Goal: Task Accomplishment & Management: Manage account settings

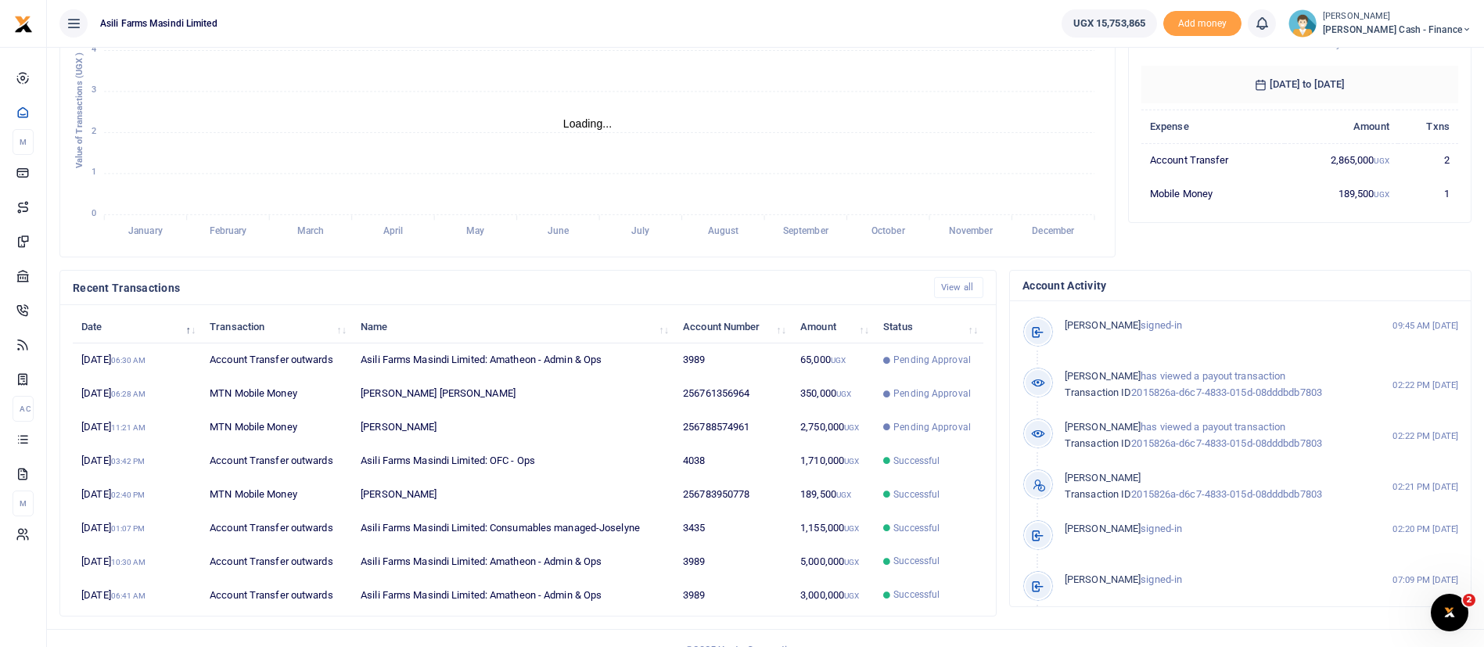
scroll to position [288, 0]
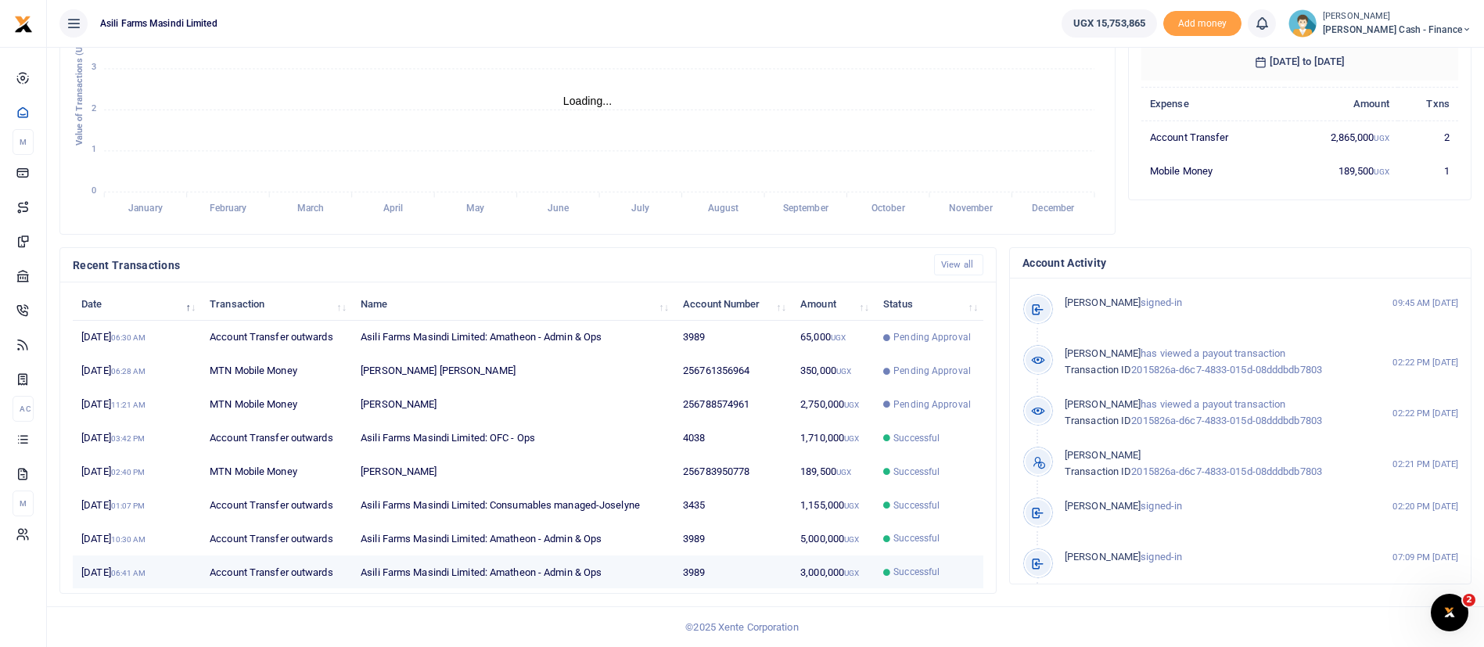
click at [683, 560] on td "3989" at bounding box center [732, 571] width 117 height 33
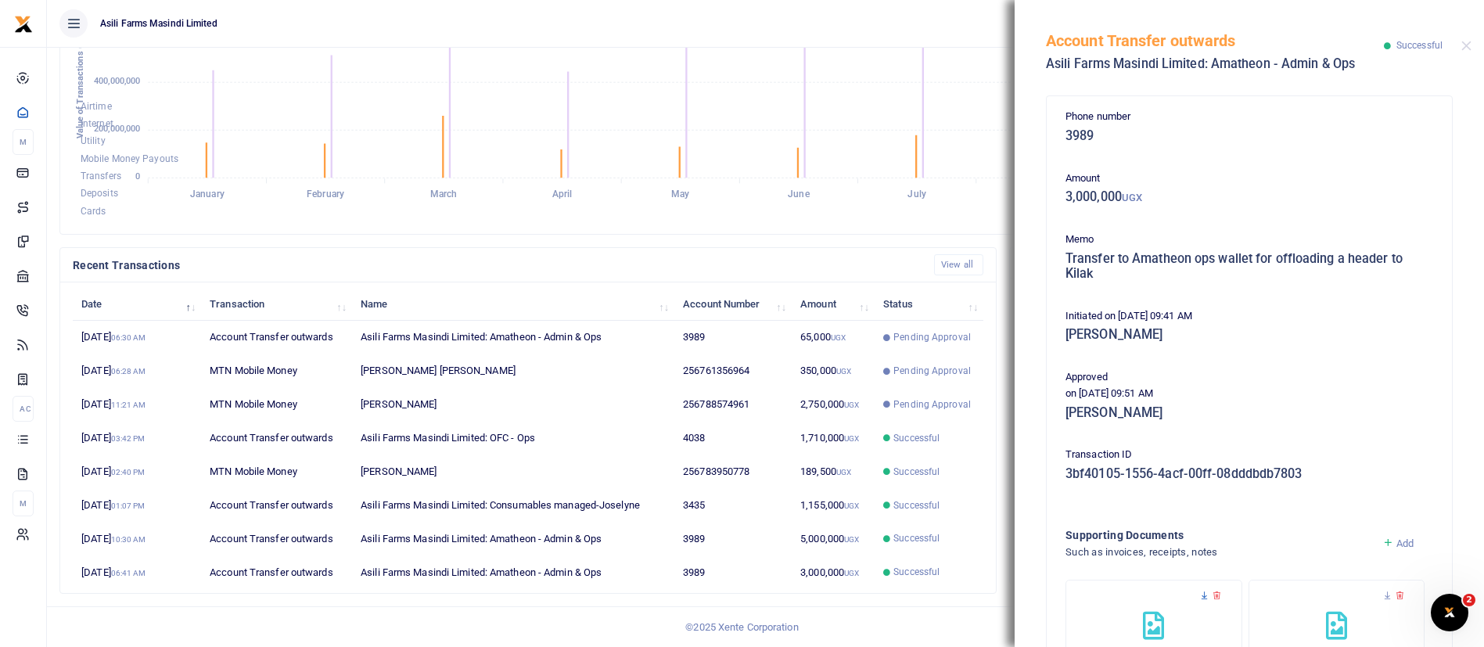
click at [1207, 598] on icon at bounding box center [1204, 596] width 10 height 10
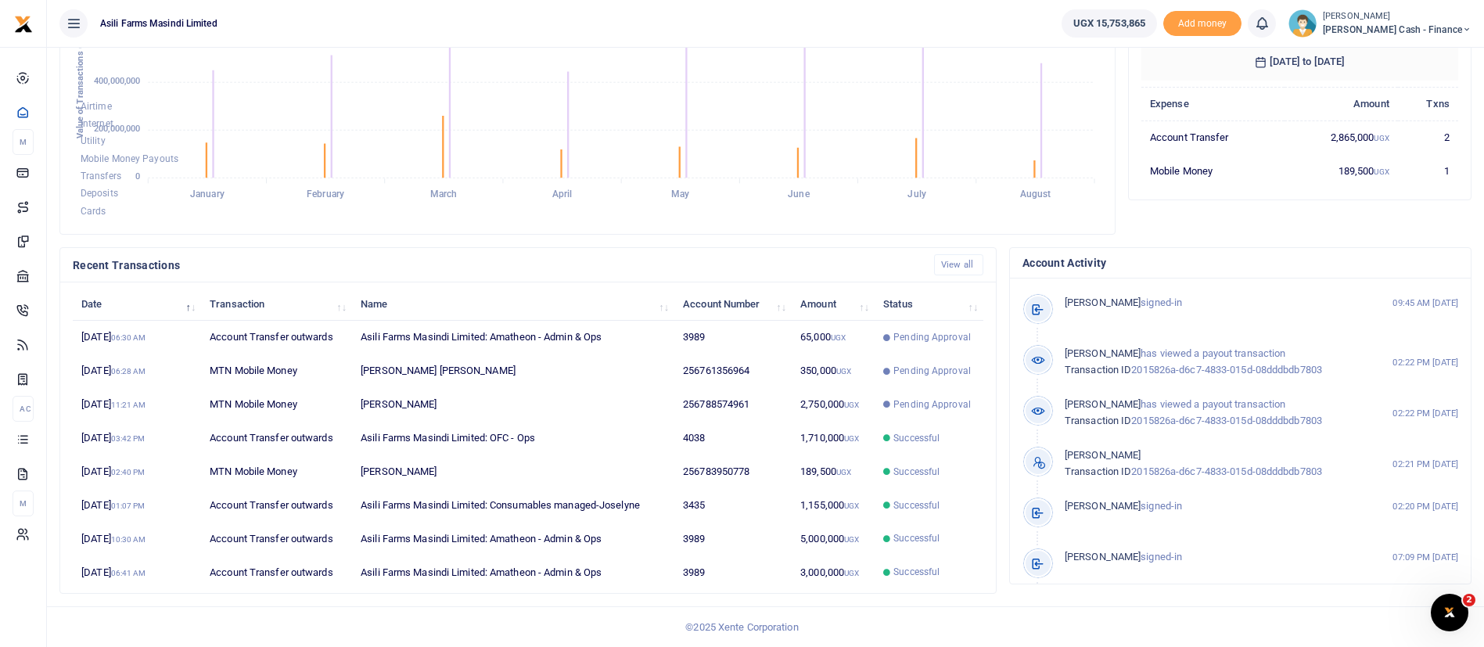
click at [1401, 25] on span "Petty Cash - Finance" at bounding box center [1397, 30] width 149 height 14
click at [1421, 56] on link "Switch accounts" at bounding box center [1360, 57] width 124 height 22
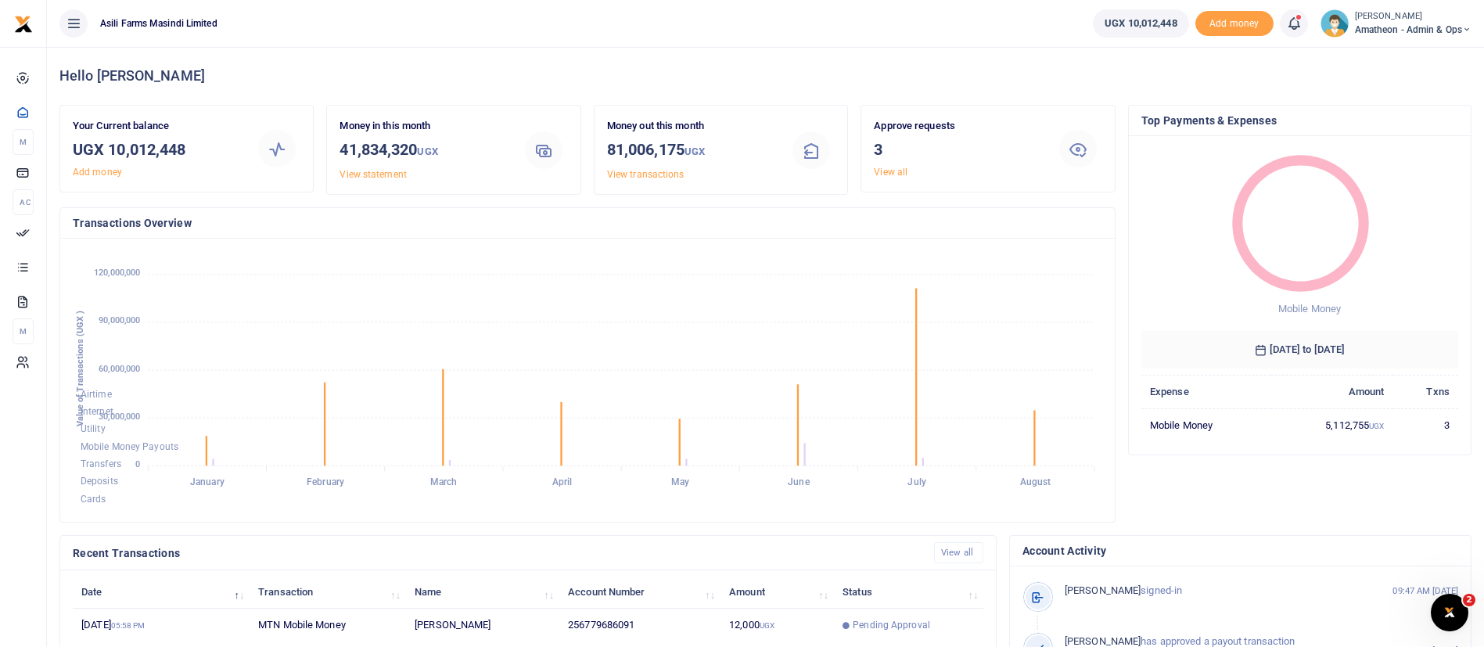
scroll to position [288, 0]
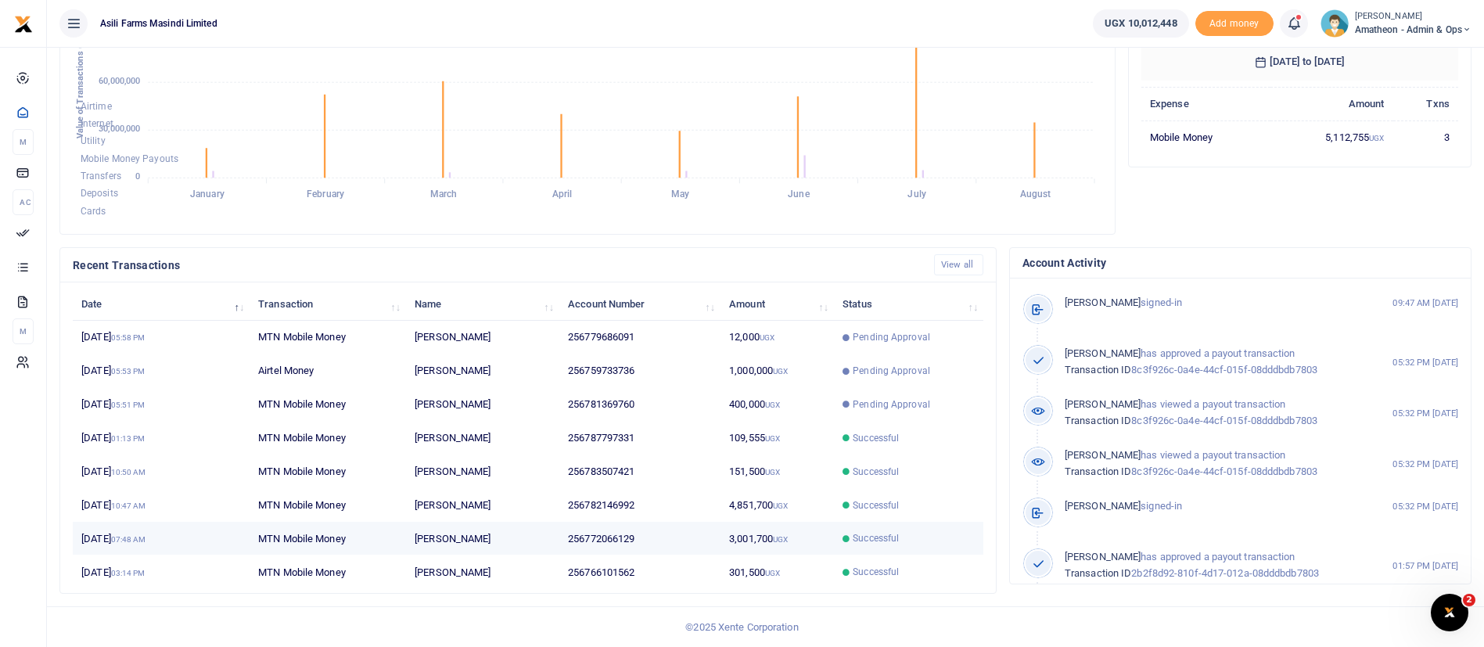
click at [877, 546] on td "Successful" at bounding box center [908, 539] width 149 height 34
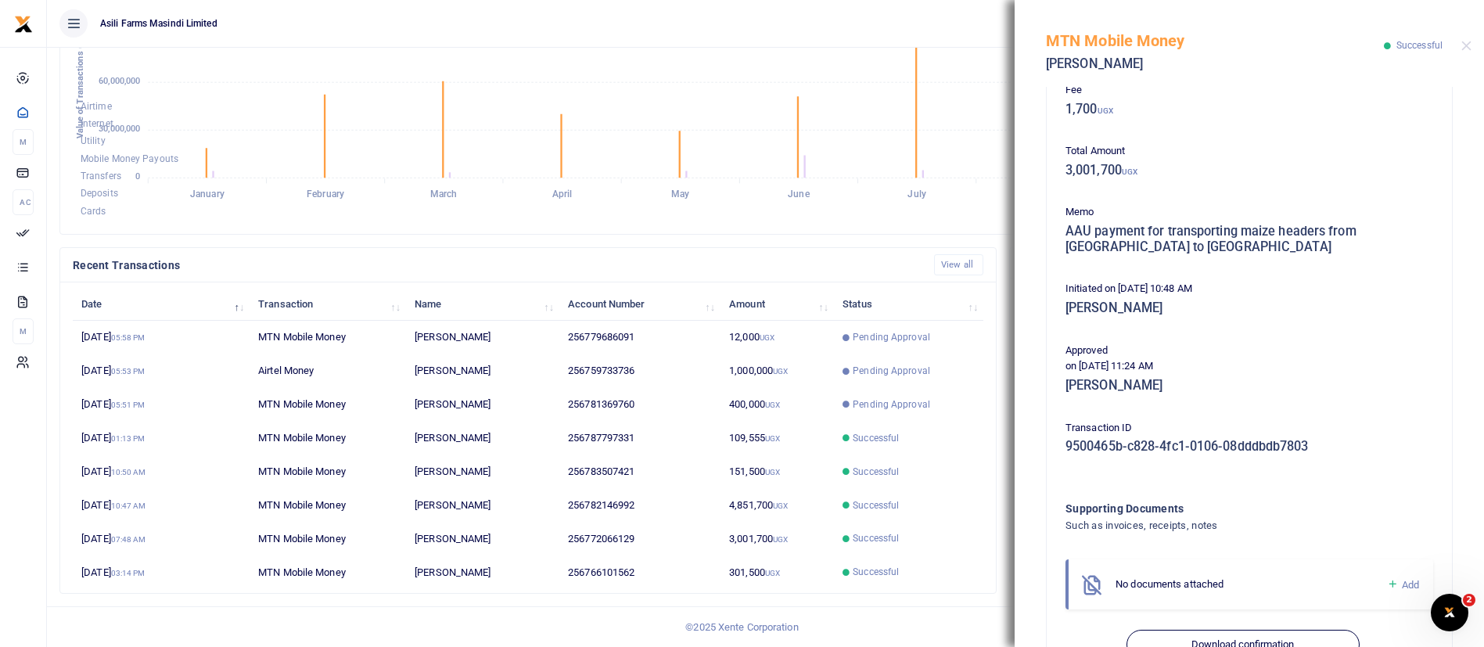
scroll to position [200, 0]
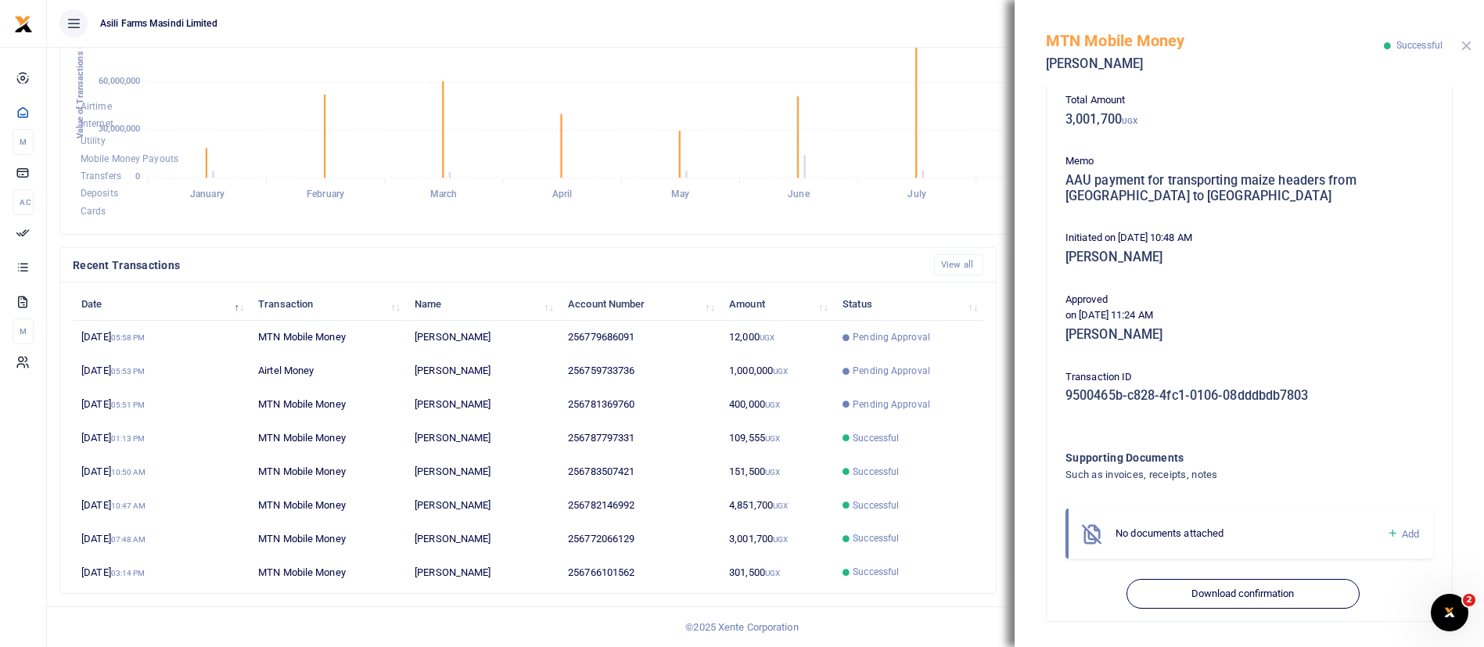
click at [1464, 41] on button "Close" at bounding box center [1466, 46] width 10 height 10
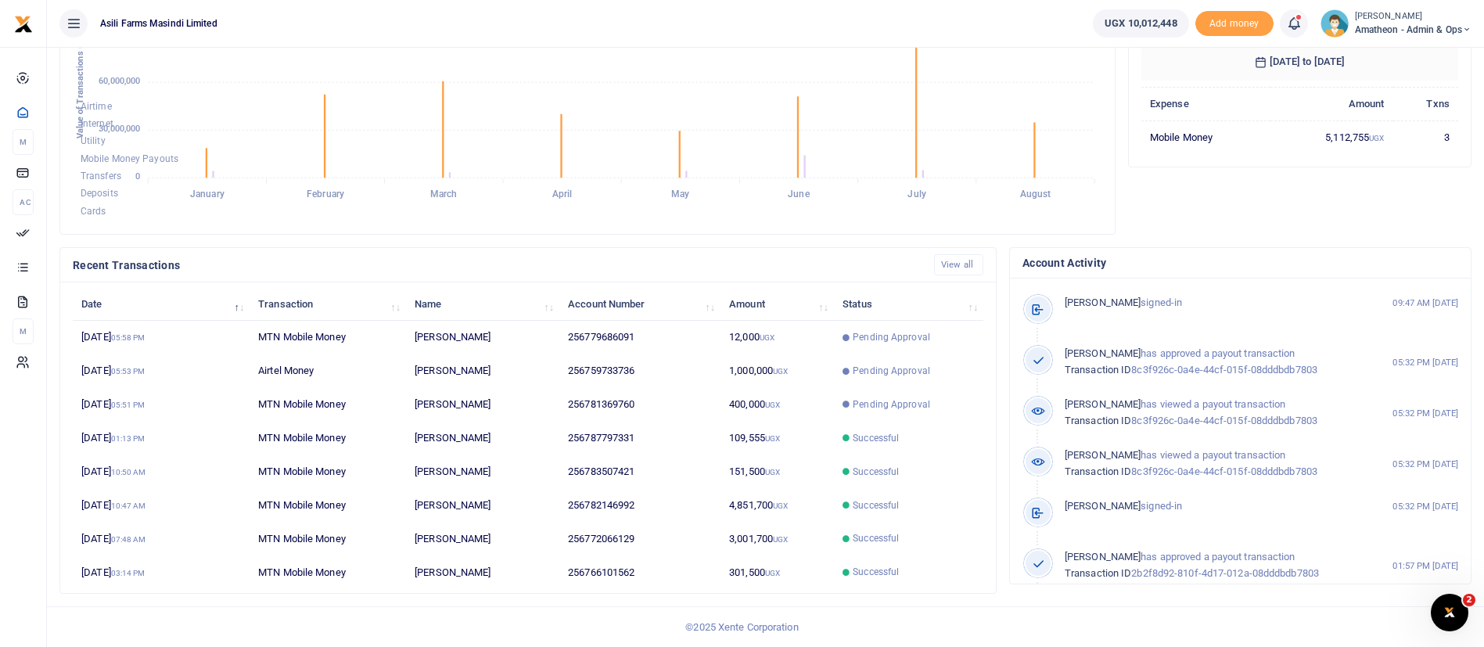
click at [1384, 38] on ul "UGX 10,012,448 Add money Notifications 3 Transactions to act upon You have 3 aw…" at bounding box center [1282, 23] width 404 height 47
click at [1380, 10] on small "[PERSON_NAME]" at bounding box center [1413, 16] width 117 height 13
click at [1370, 52] on icon at bounding box center [1369, 56] width 13 height 14
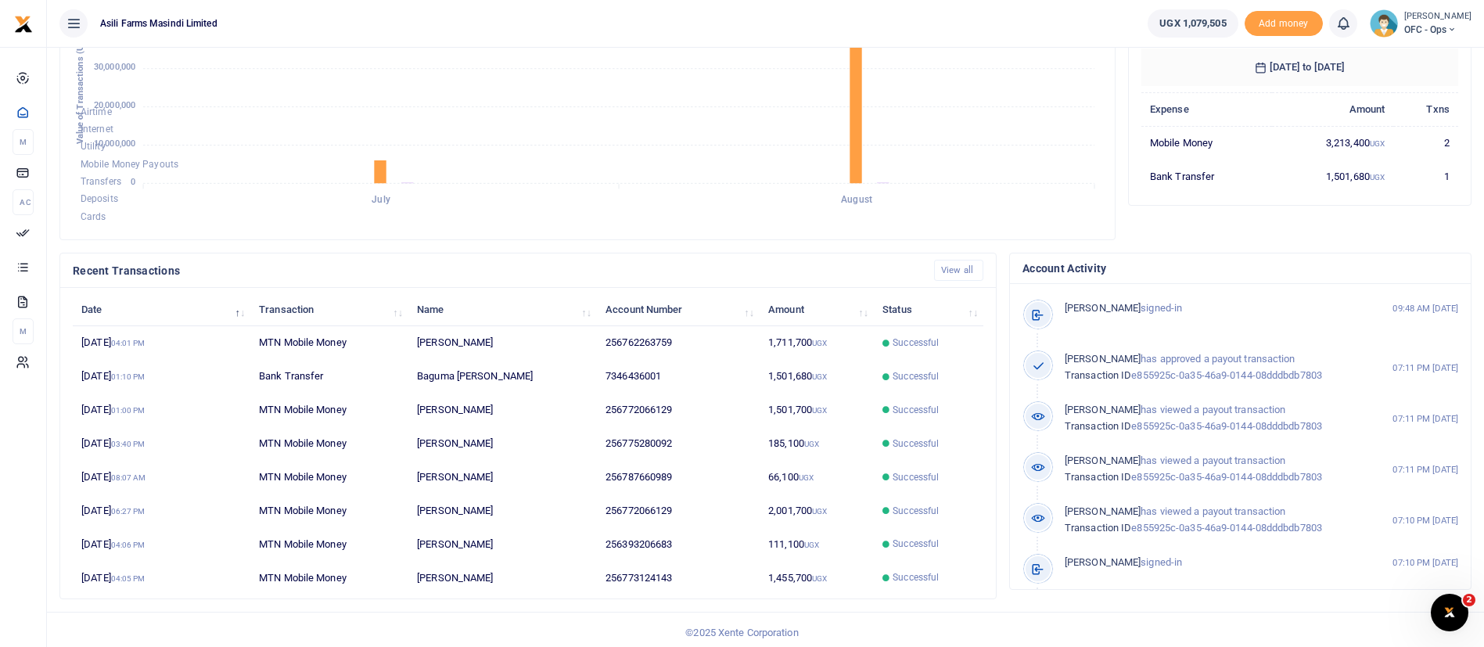
scroll to position [288, 0]
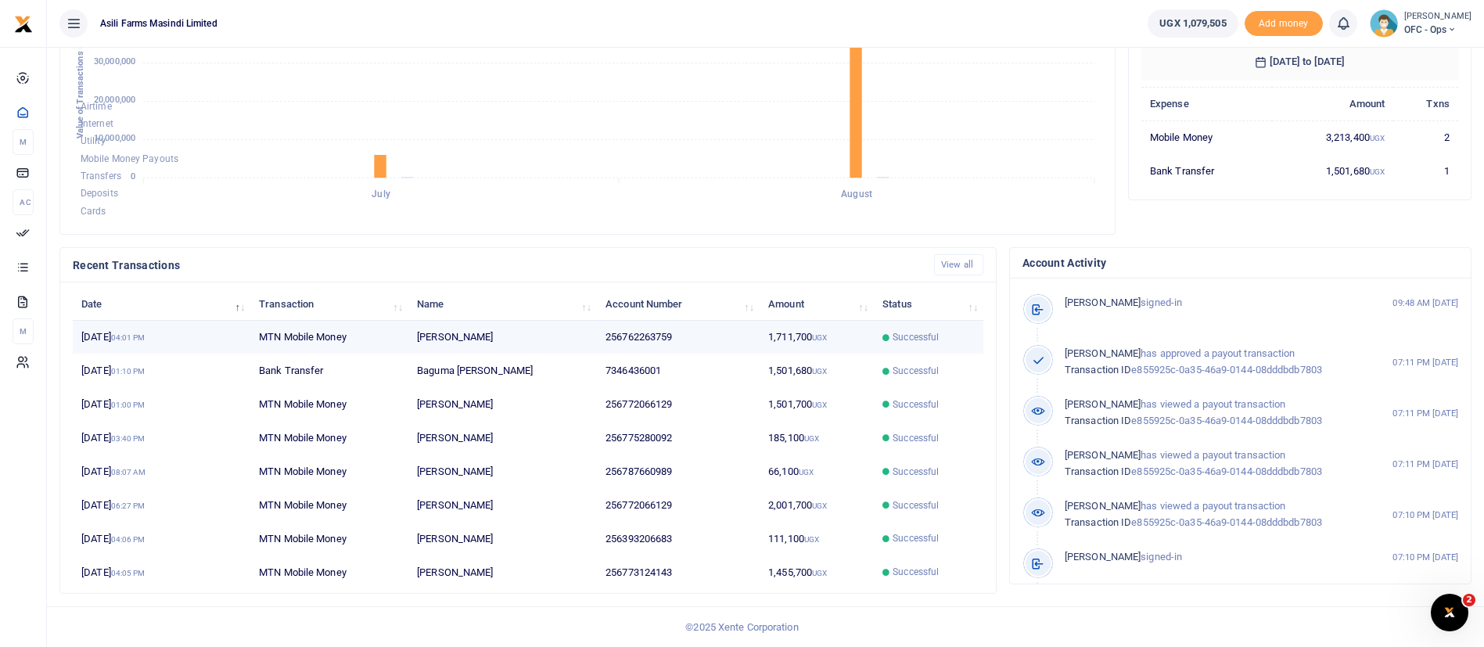
click at [368, 337] on td "MTN Mobile Money" at bounding box center [329, 338] width 158 height 34
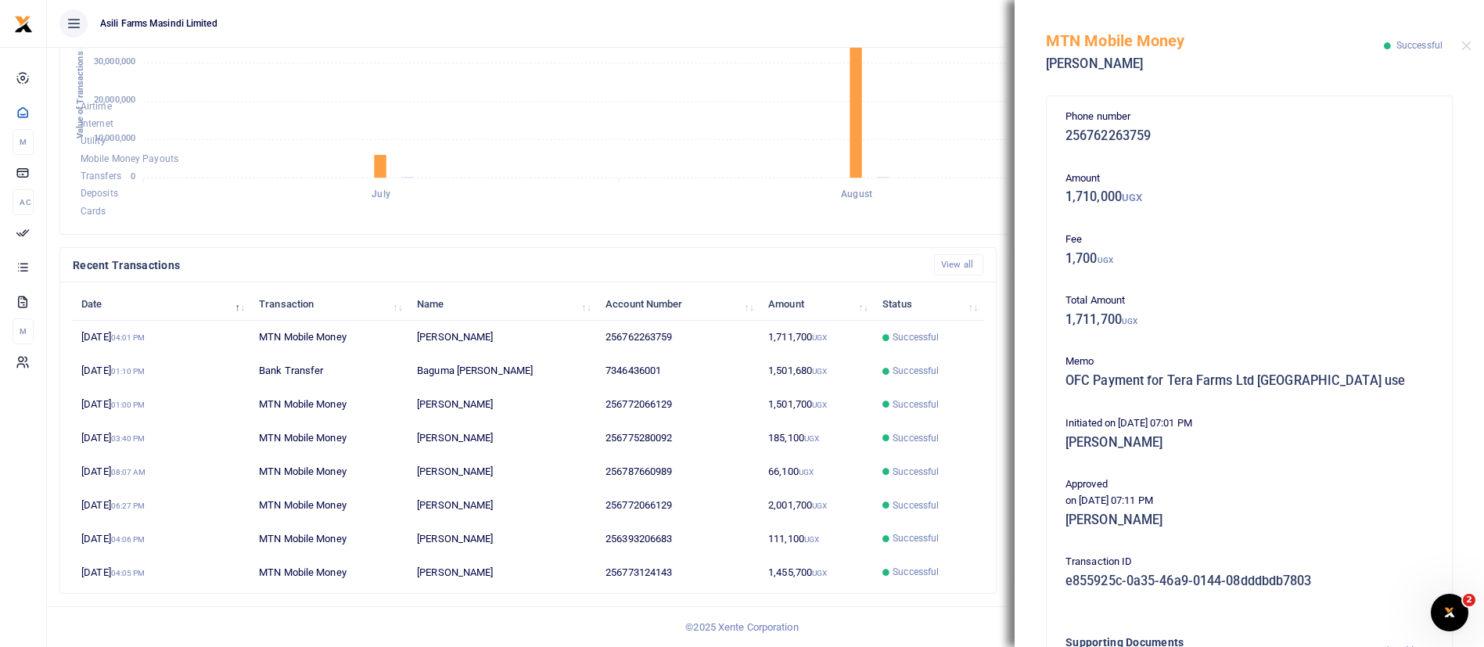
click at [1468, 52] on div "MTN Mobile Money Jackson Atasingurwa Successful" at bounding box center [1248, 43] width 469 height 87
click at [1468, 41] on button "Close" at bounding box center [1466, 46] width 10 height 10
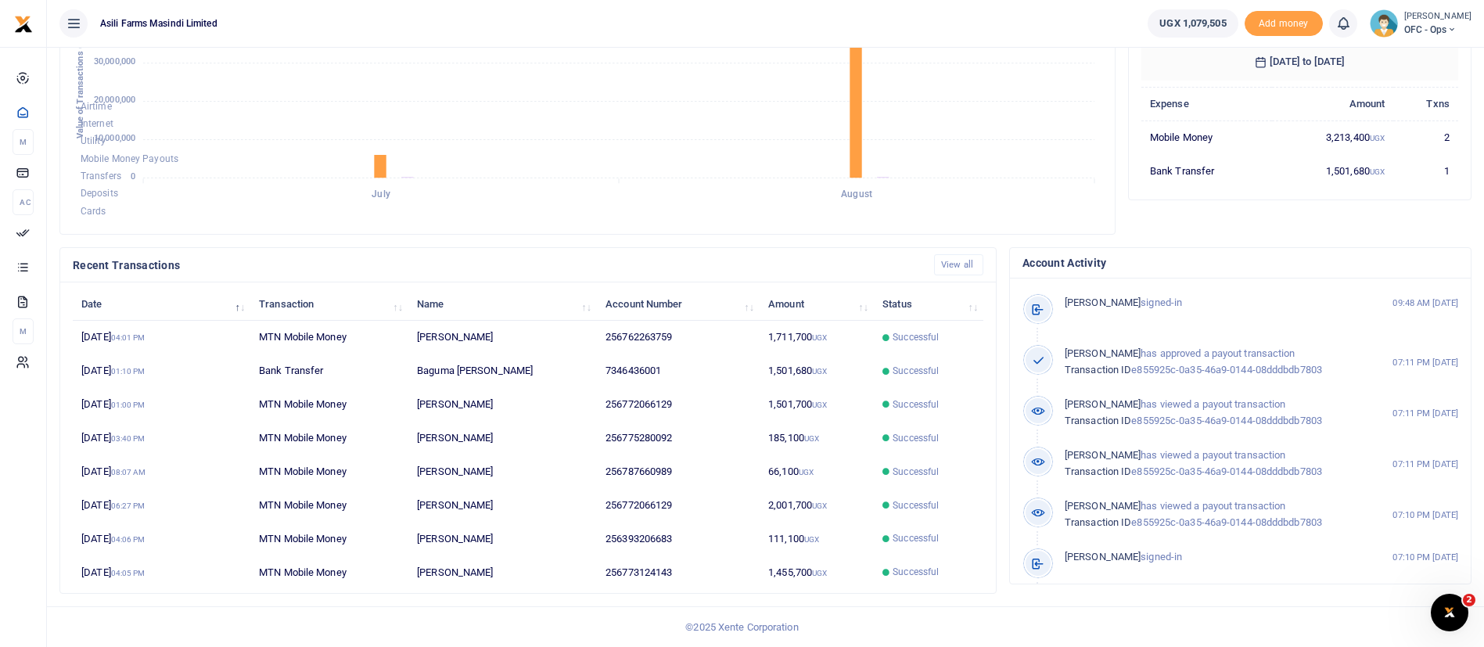
click at [1447, 30] on icon at bounding box center [1451, 29] width 9 height 11
click at [1403, 53] on link "Switch accounts" at bounding box center [1425, 57] width 124 height 22
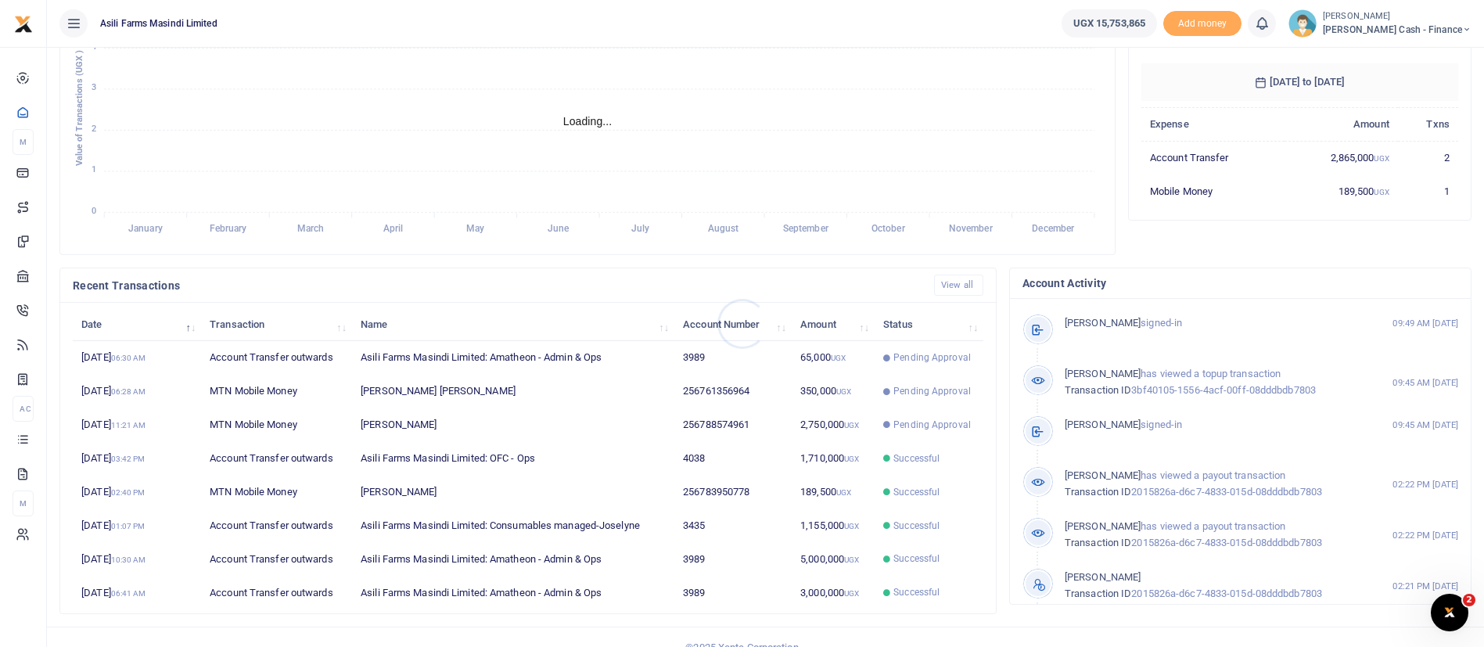
scroll to position [288, 0]
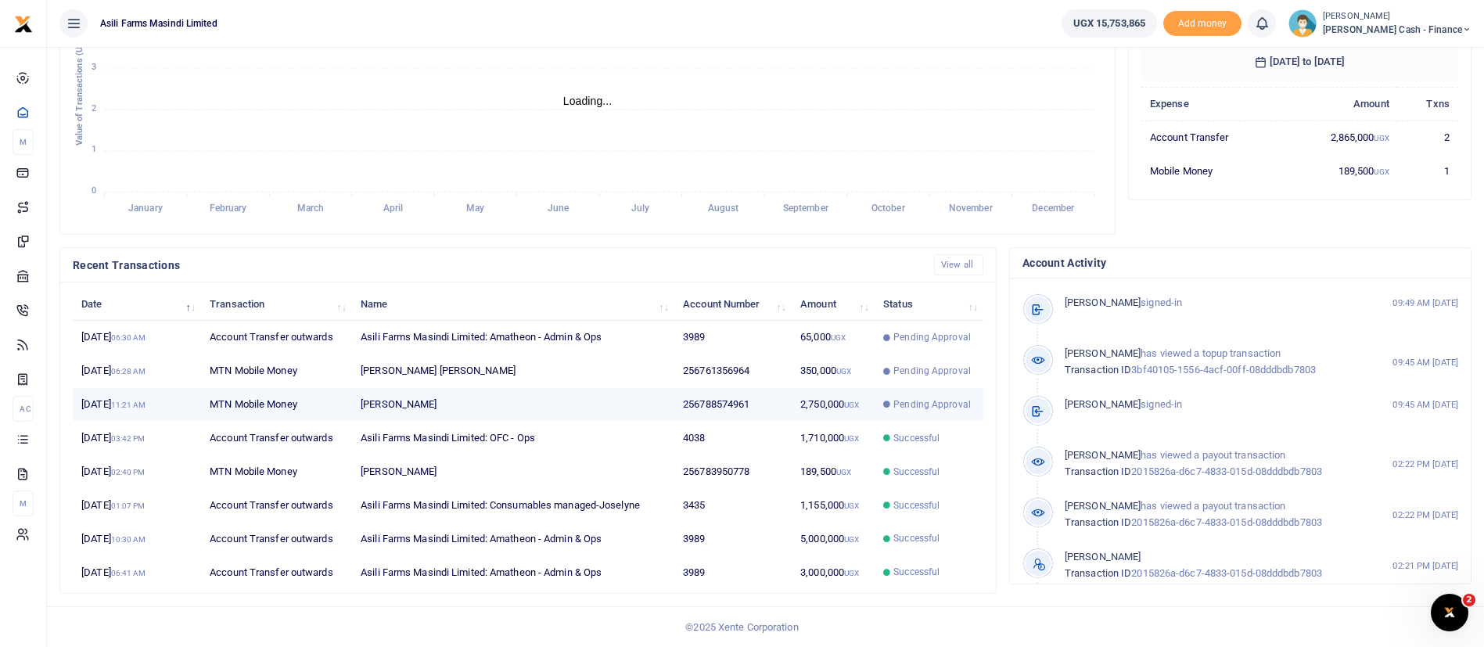
click at [746, 400] on td "256788574961" at bounding box center [732, 405] width 117 height 34
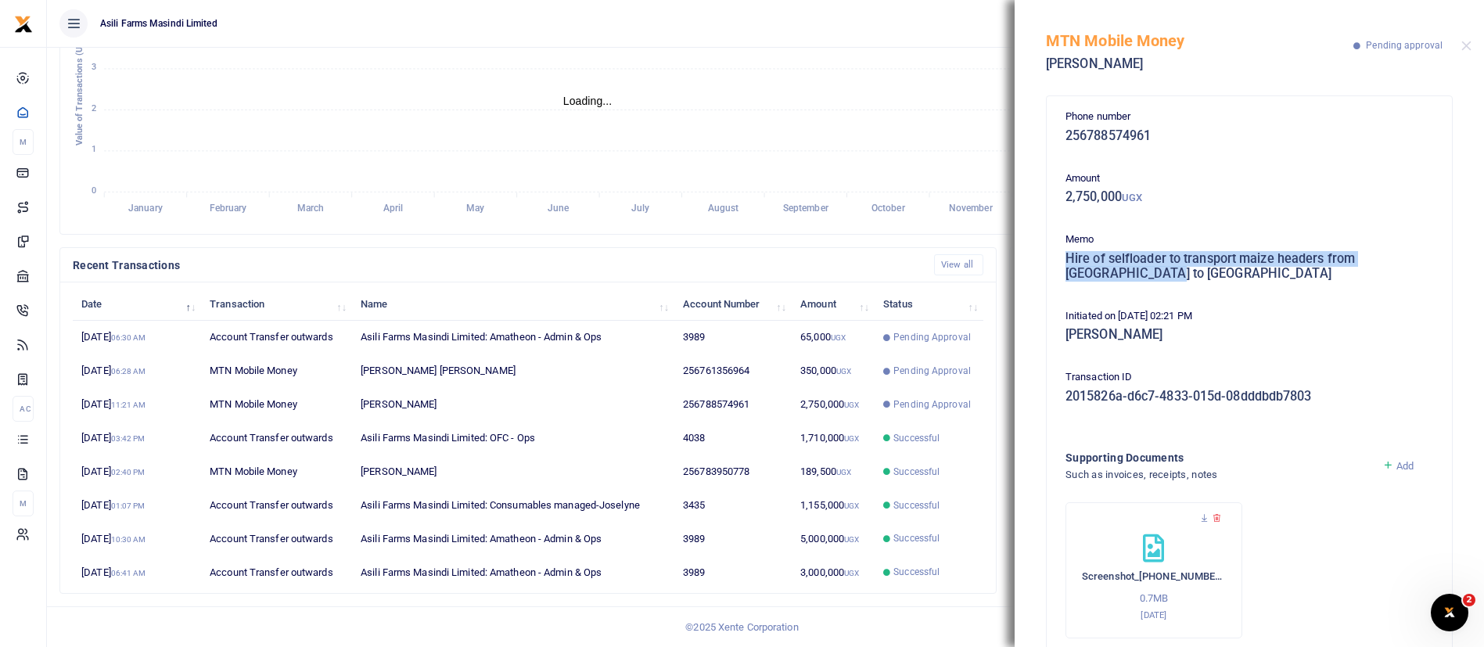
drag, startPoint x: 1068, startPoint y: 260, endPoint x: 1152, endPoint y: 289, distance: 88.6
click at [1152, 289] on div "Phone number 256788574961 Amount 2,750,000 UGX Memo Hire of selfloader to trans…" at bounding box center [1249, 374] width 380 height 530
copy h5 "Hire of selfloader to transport maize headers from amuru to kigumba"
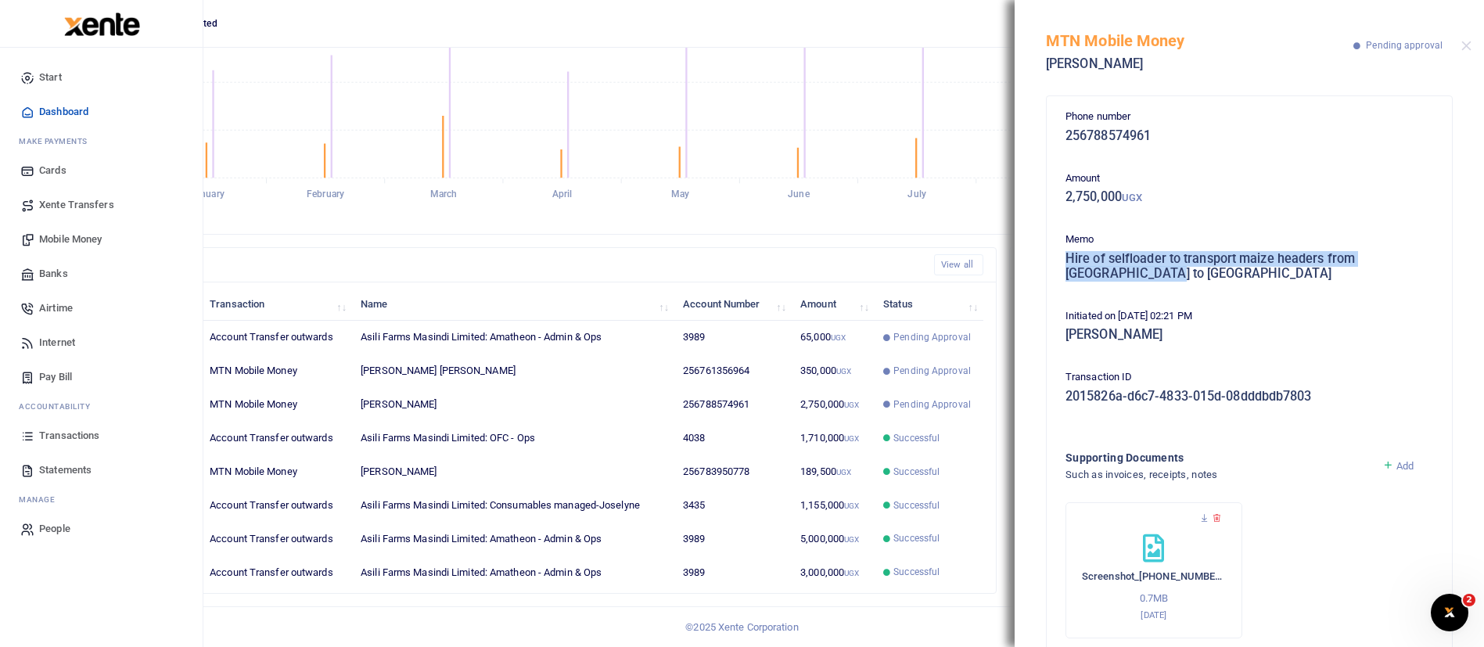
click at [63, 269] on span "Banks" at bounding box center [53, 274] width 29 height 16
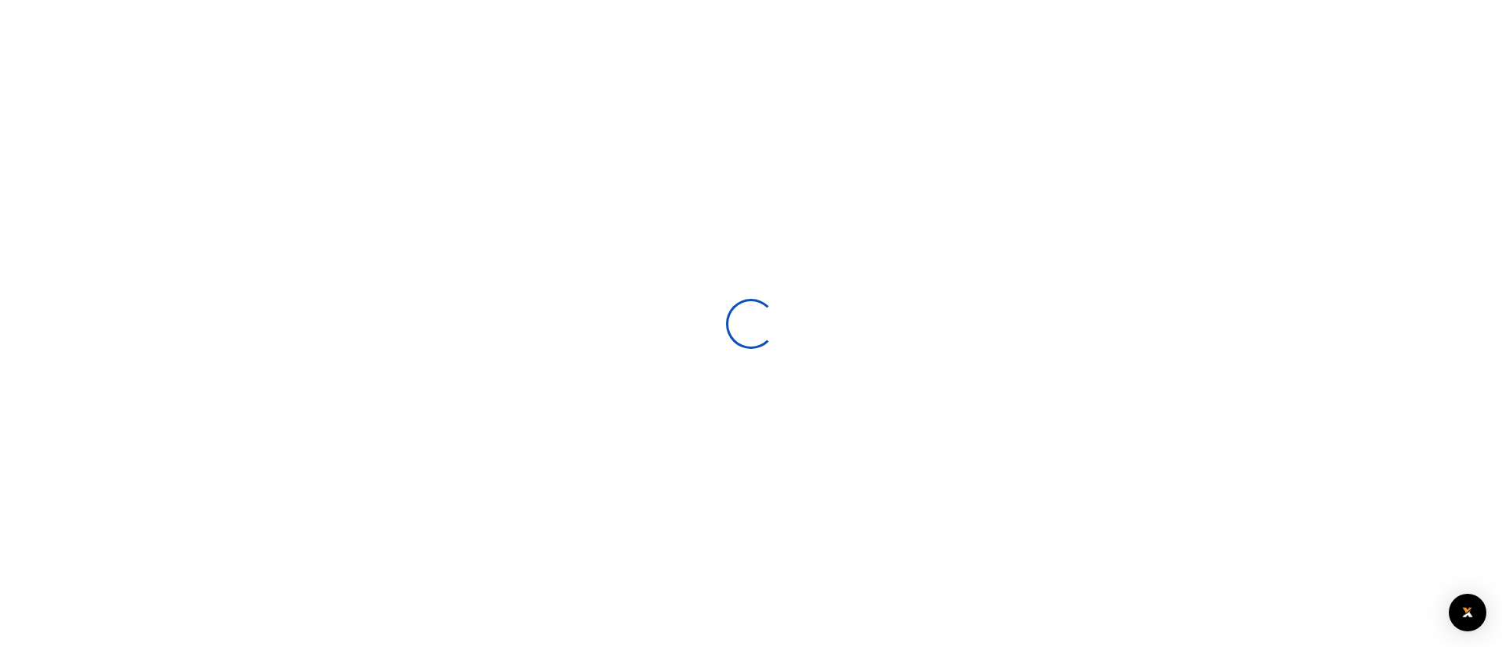
select select
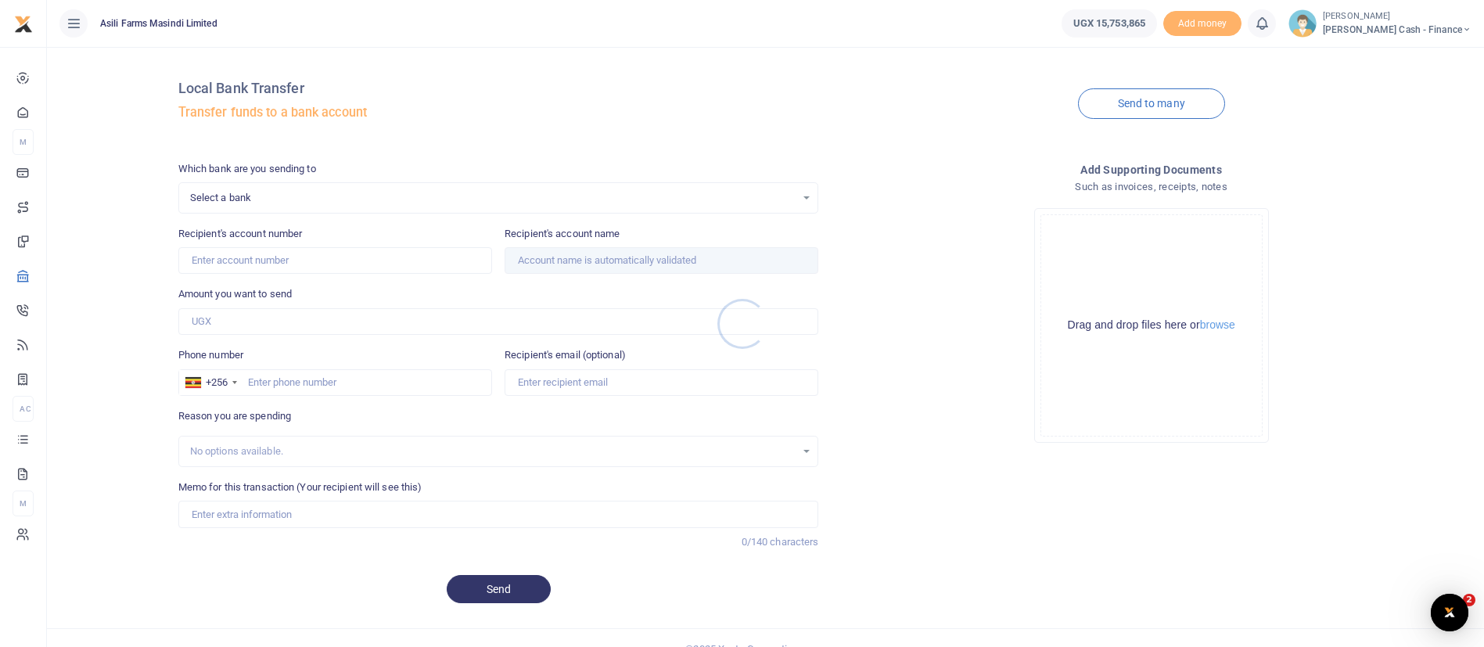
click at [248, 202] on div at bounding box center [742, 323] width 1484 height 647
click at [810, 203] on div "Select a bank Select an option..." at bounding box center [498, 197] width 639 height 17
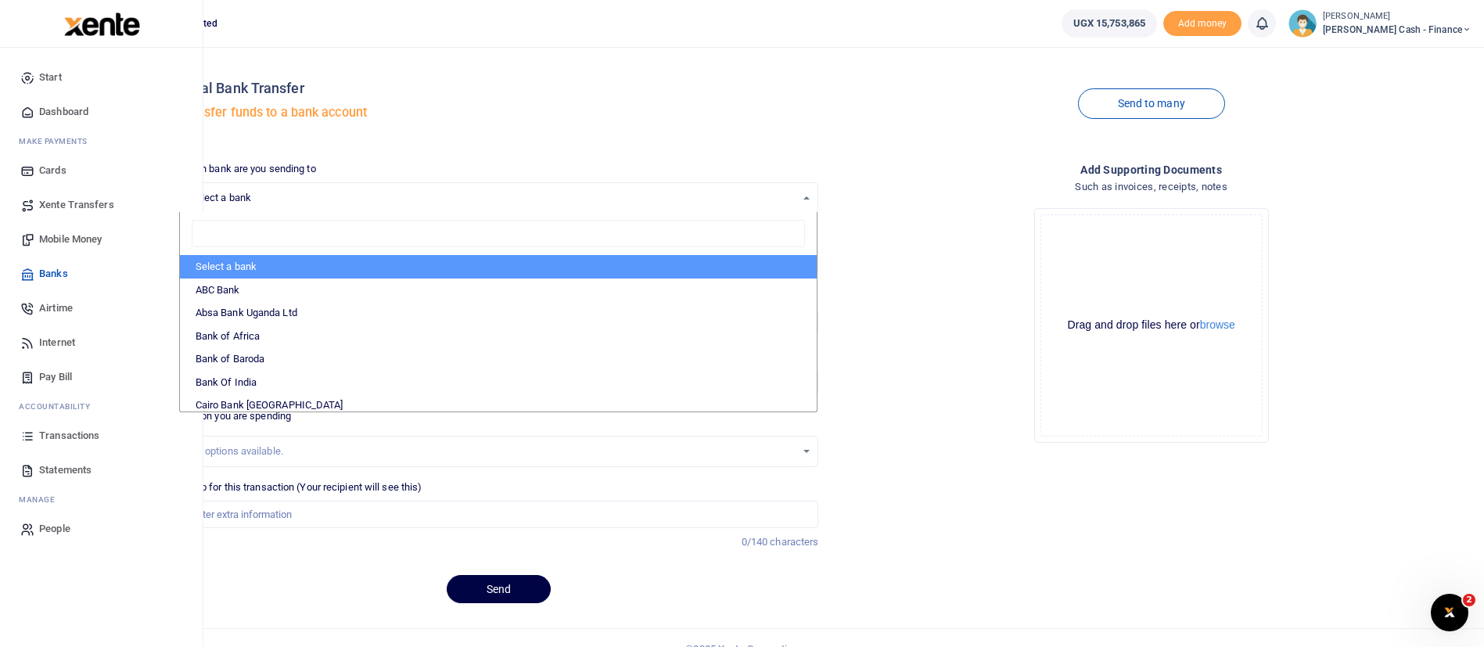
click at [69, 206] on span "Xente Transfers" at bounding box center [76, 205] width 75 height 16
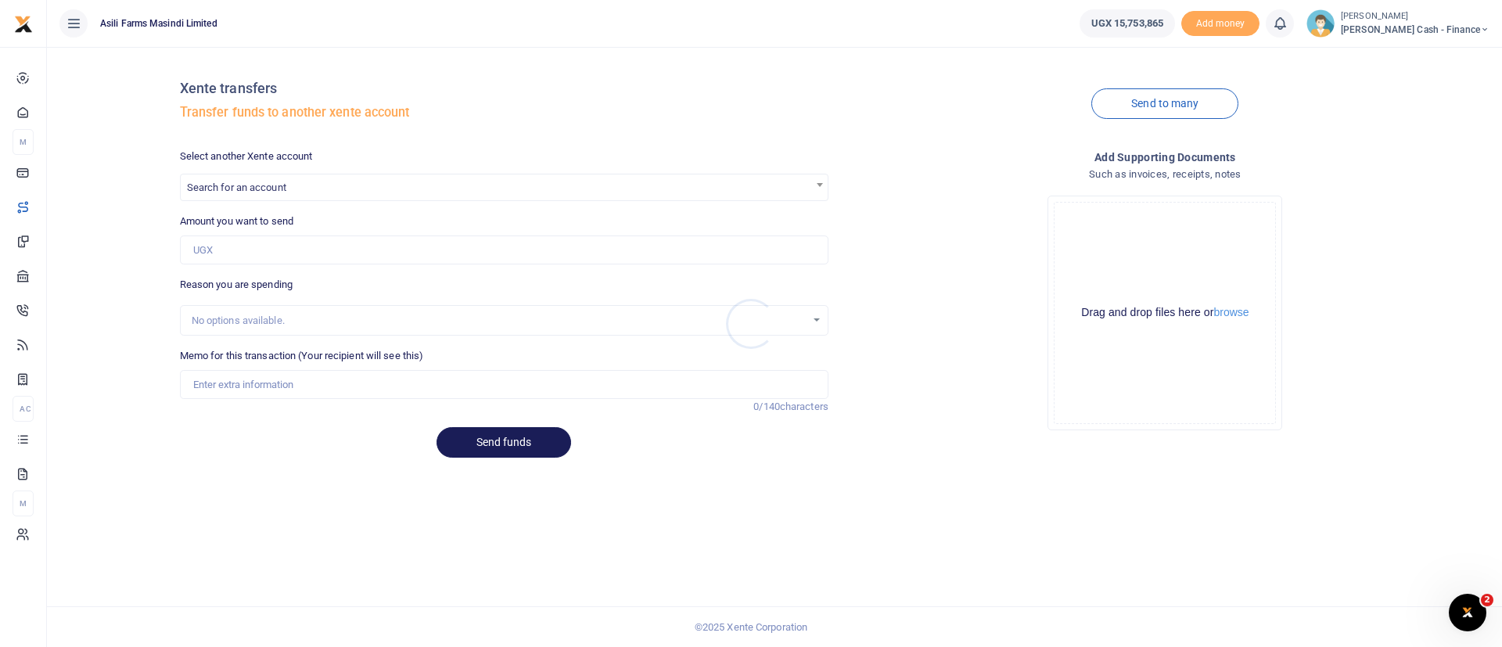
click at [254, 188] on div at bounding box center [751, 323] width 1502 height 647
click at [317, 185] on span "Search for an account" at bounding box center [504, 186] width 647 height 24
type input "a"
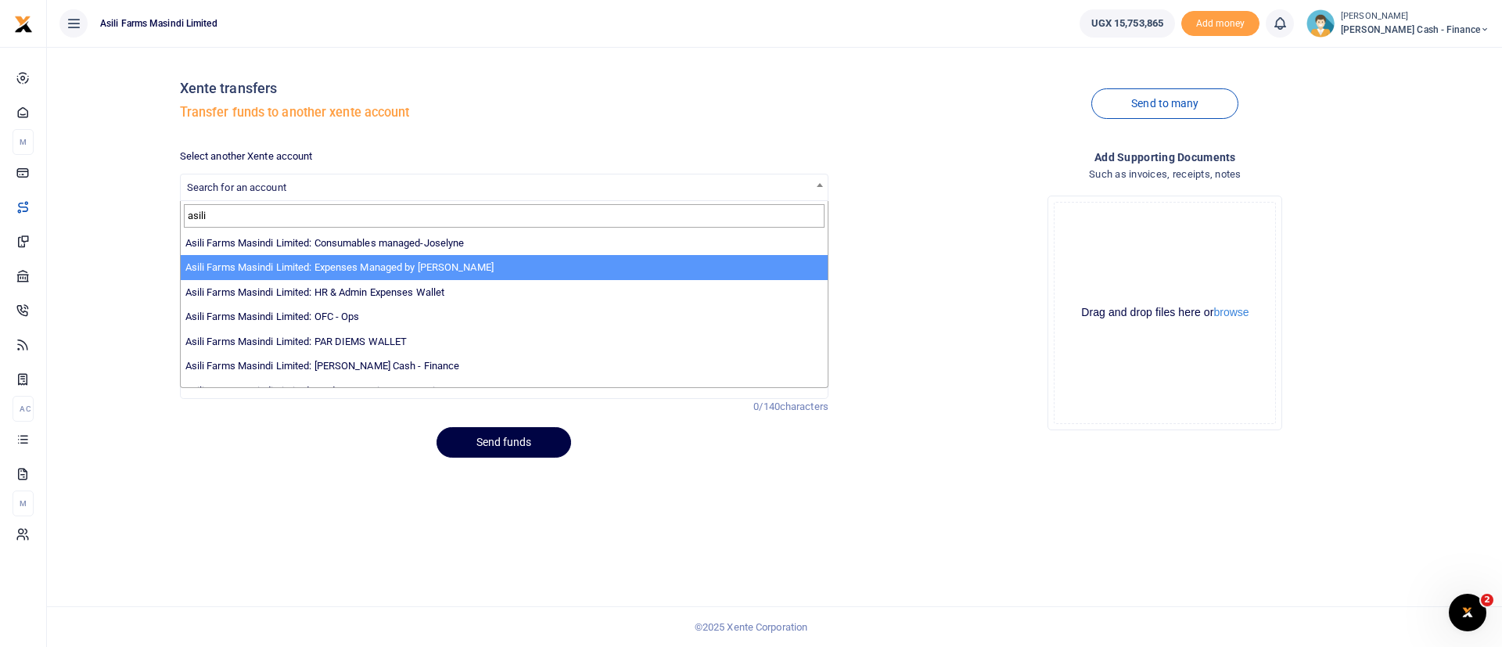
scroll to position [114, 0]
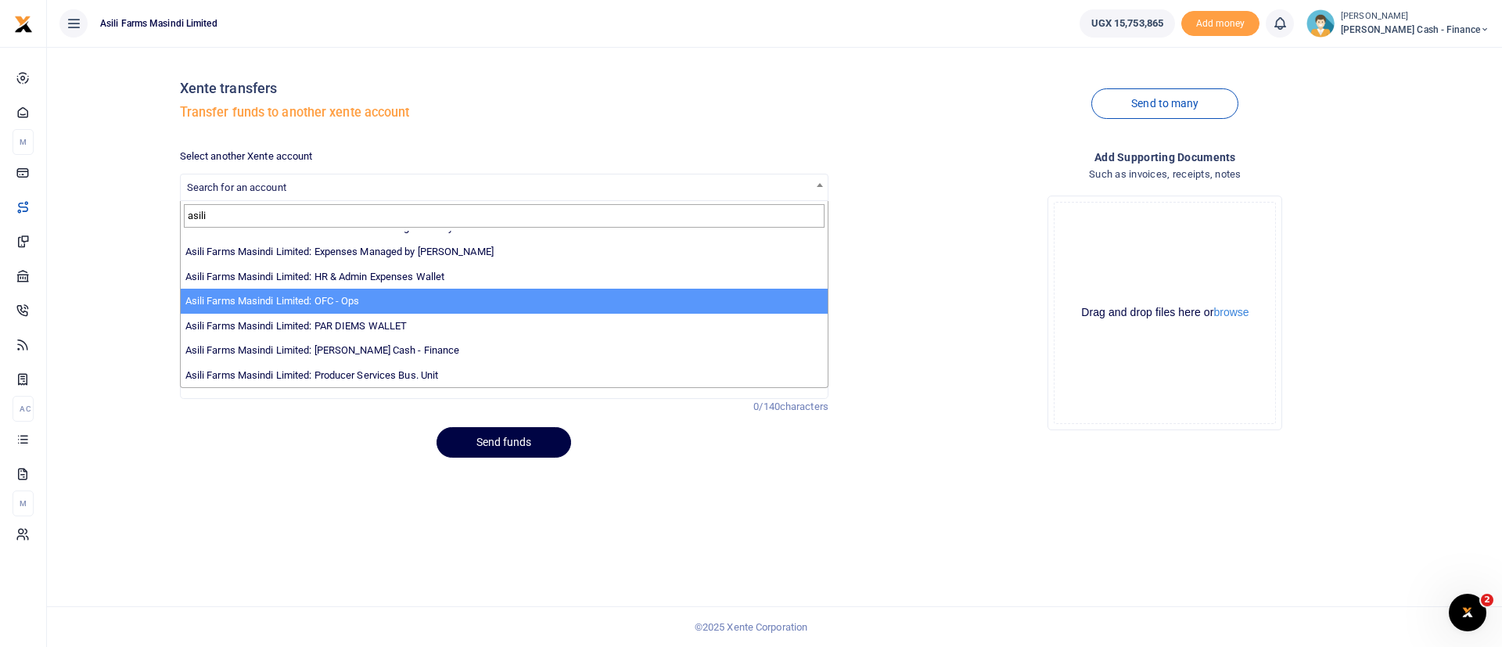
type input "asili"
select select "4038"
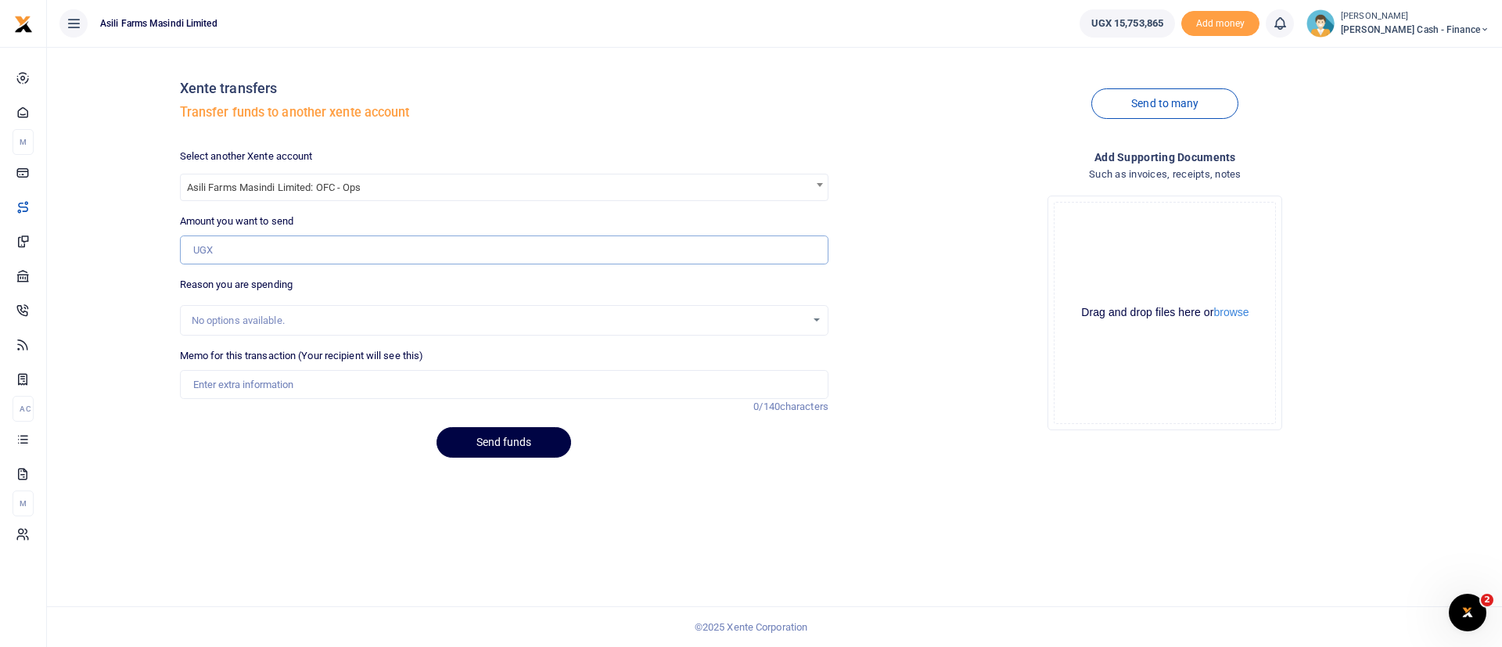
click at [250, 241] on input "Amount you want to send" at bounding box center [504, 250] width 648 height 30
type input "2,750,000"
click at [309, 383] on input "Memo for this transaction (Your recipient will see this)" at bounding box center [504, 385] width 648 height 30
paste input "Hire of selfloader to transport maize headers from amuru to kigumba"
click at [192, 385] on input "Hire of selfloader to transport maize headers from amuru to kigumba" at bounding box center [504, 385] width 648 height 30
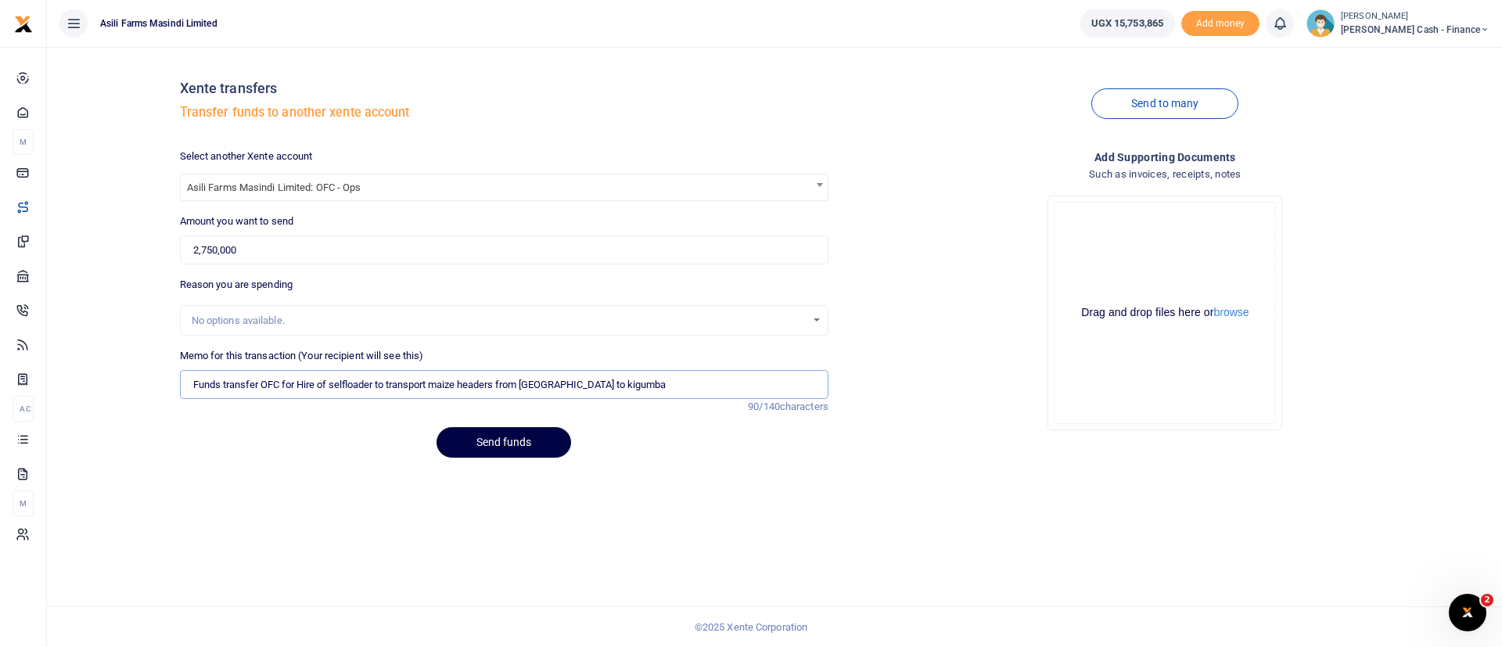
type input "Funds transfer OFC for Hire of selfloader to transport maize headers from amuru…"
click at [1234, 307] on button "browse" at bounding box center [1230, 313] width 35 height 12
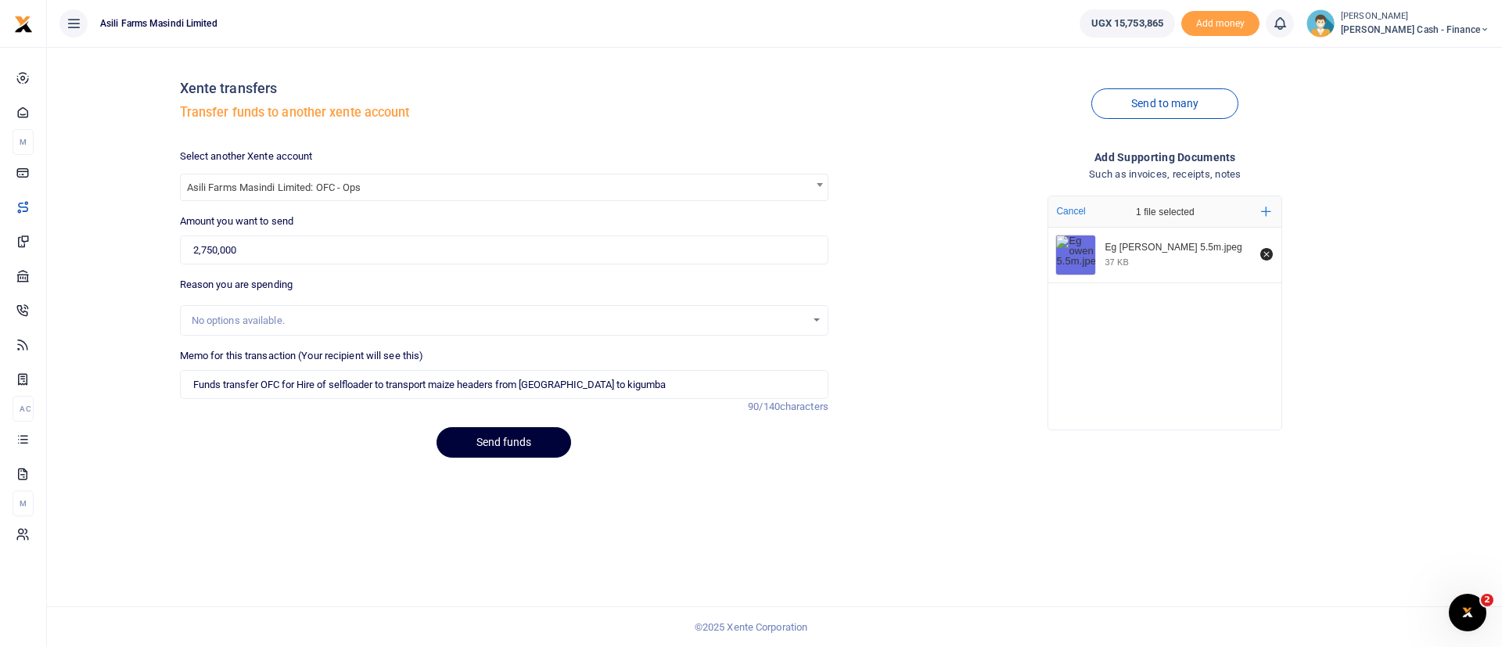
click at [544, 446] on button "Send funds" at bounding box center [503, 442] width 135 height 31
click at [501, 441] on div "Send funds" at bounding box center [504, 442] width 648 height 31
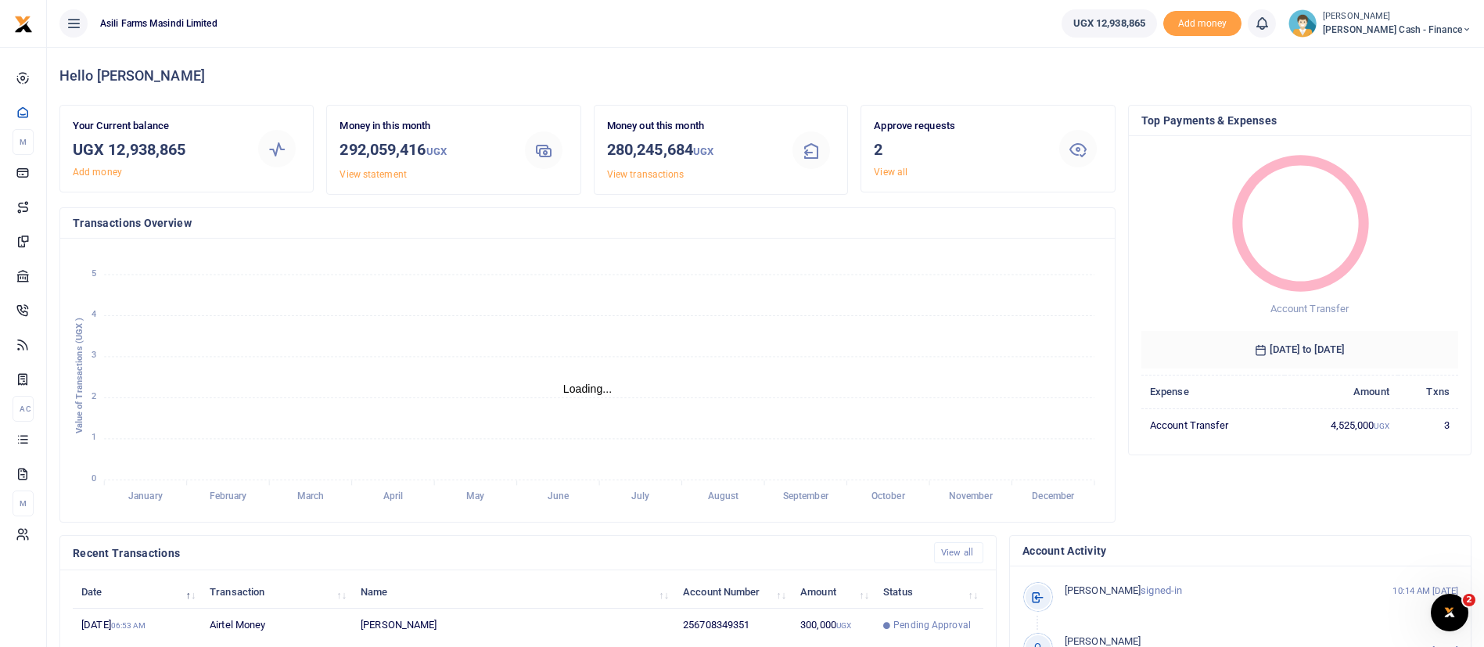
scroll to position [288, 0]
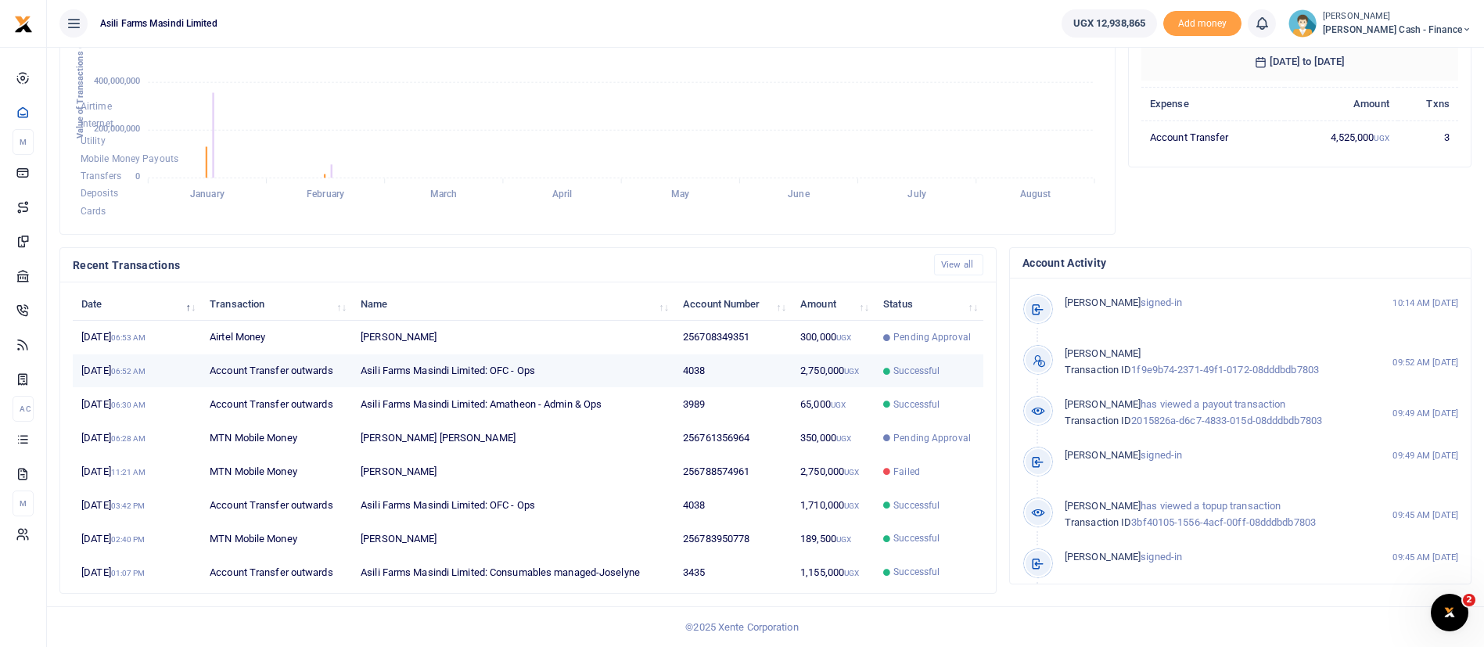
click at [946, 377] on span "Successful" at bounding box center [929, 371] width 92 height 14
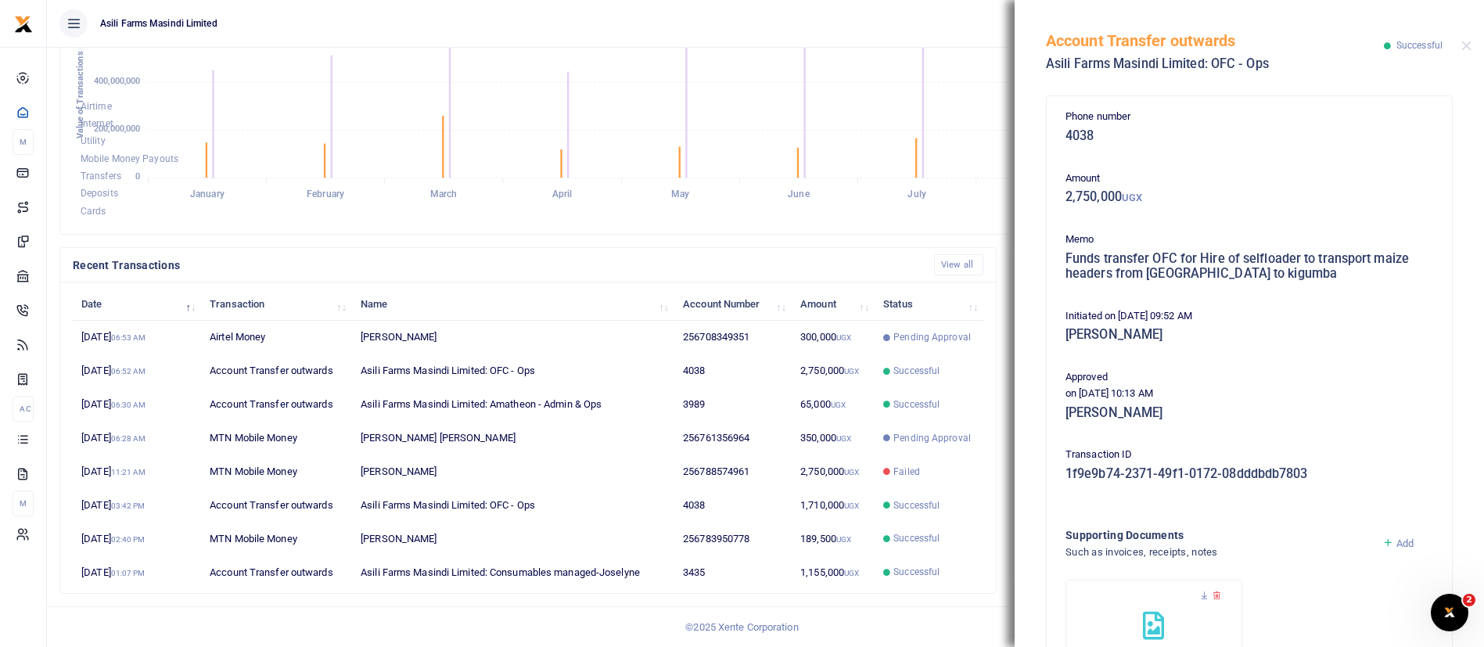
click at [1382, 544] on icon at bounding box center [1388, 543] width 12 height 14
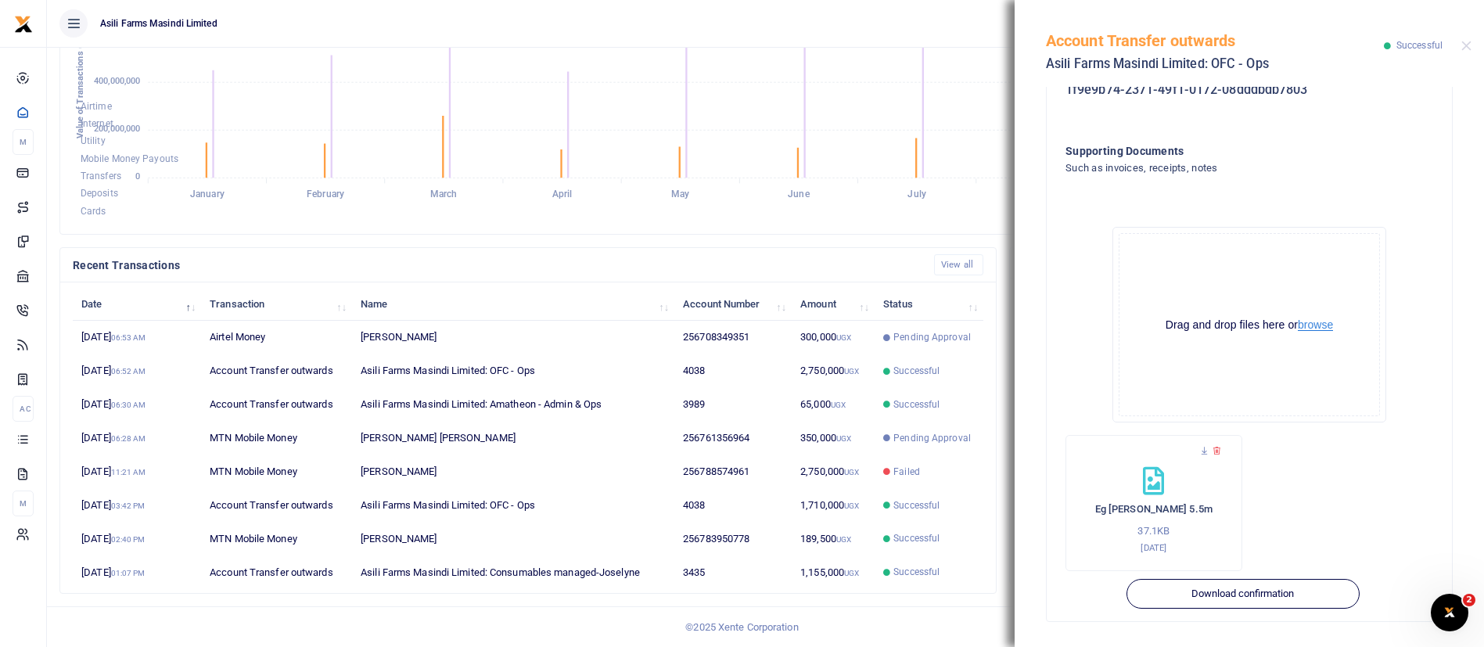
click at [1316, 323] on button "browse" at bounding box center [1315, 325] width 35 height 12
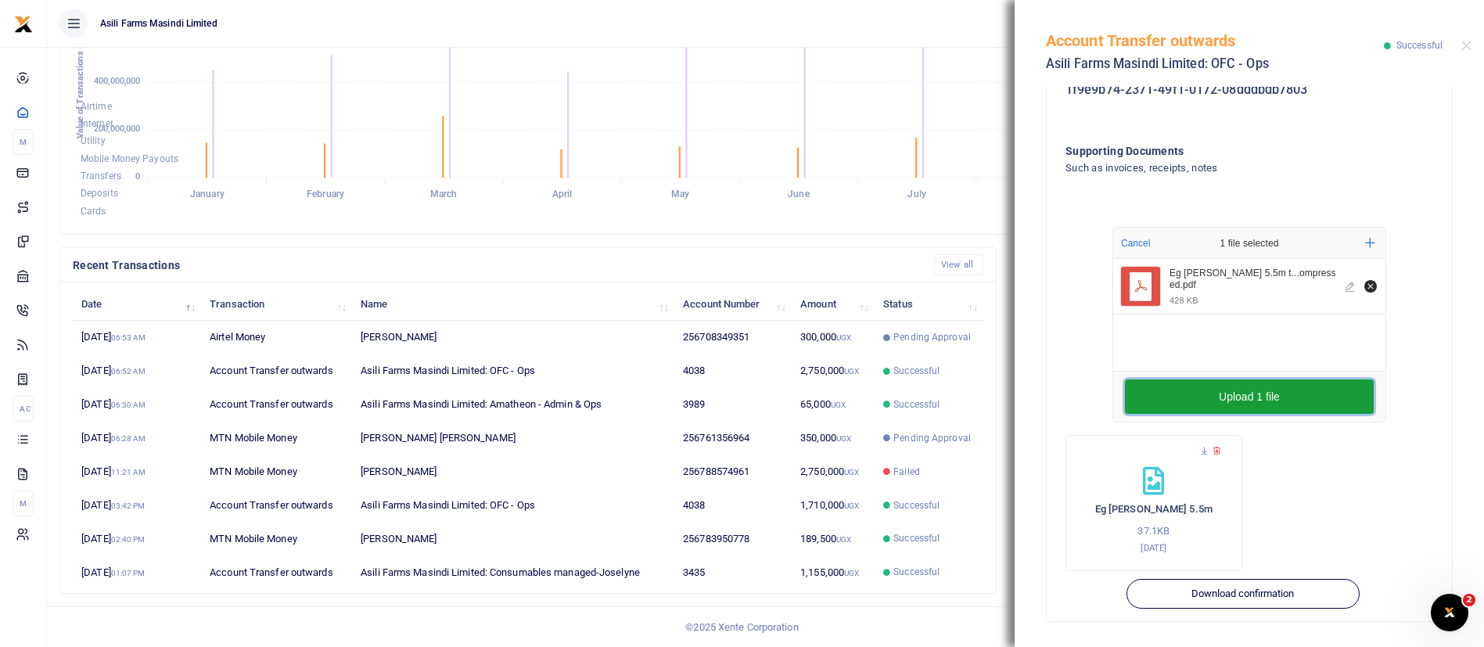
click at [1268, 405] on button "Upload 1 file" at bounding box center [1249, 396] width 249 height 34
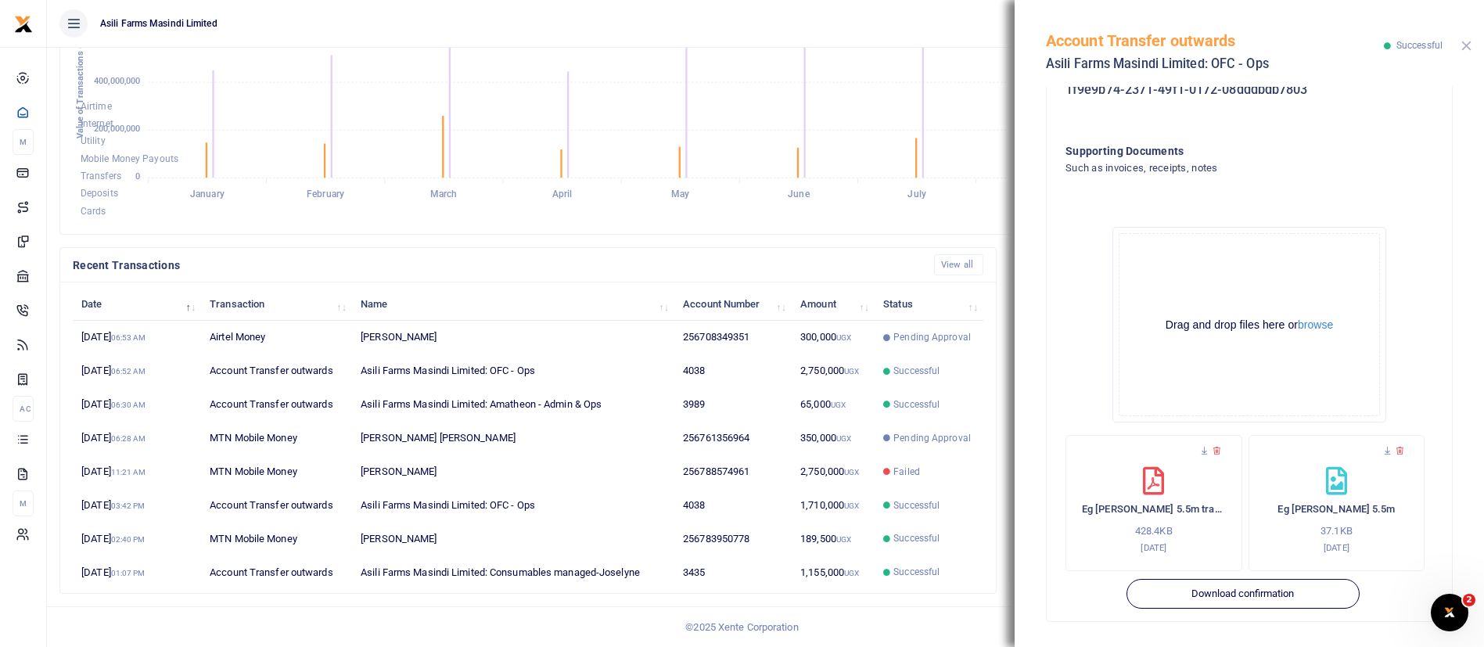
click at [1468, 45] on button "Close" at bounding box center [1466, 46] width 10 height 10
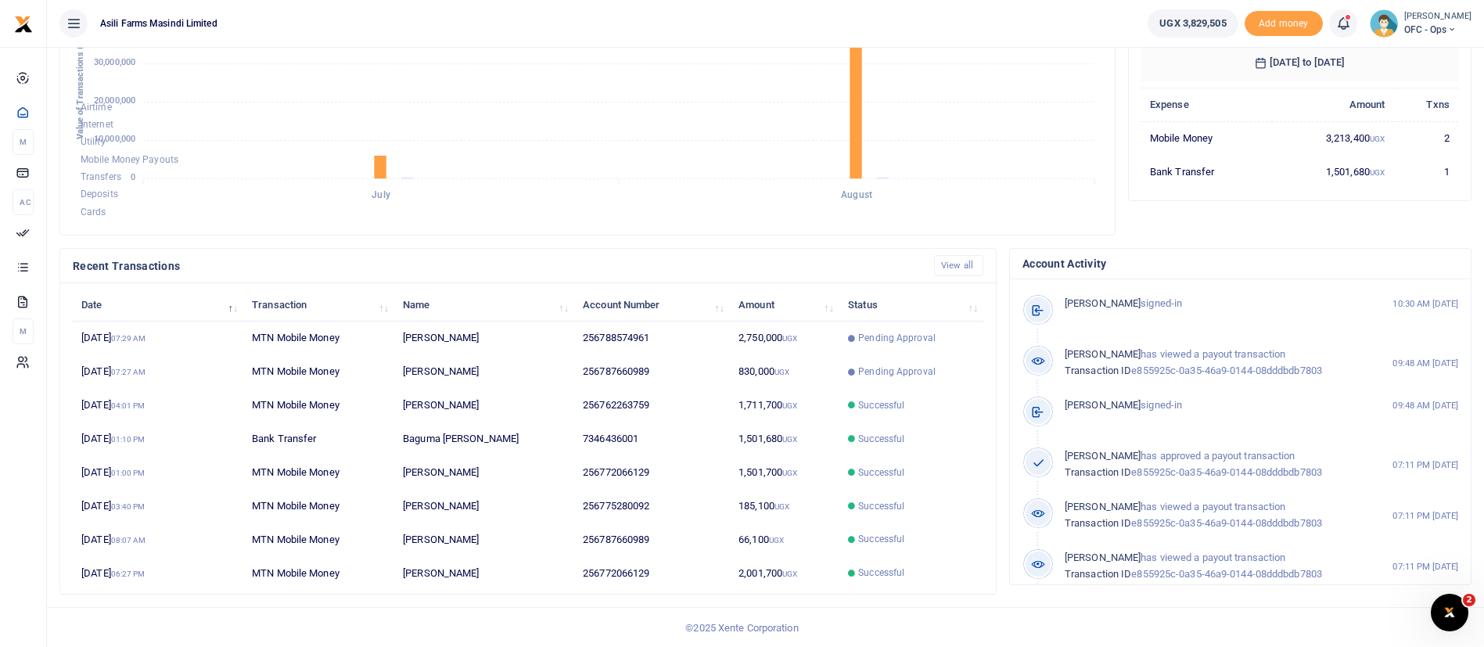
scroll to position [288, 0]
click at [903, 351] on td "Pending Approval" at bounding box center [911, 338] width 144 height 34
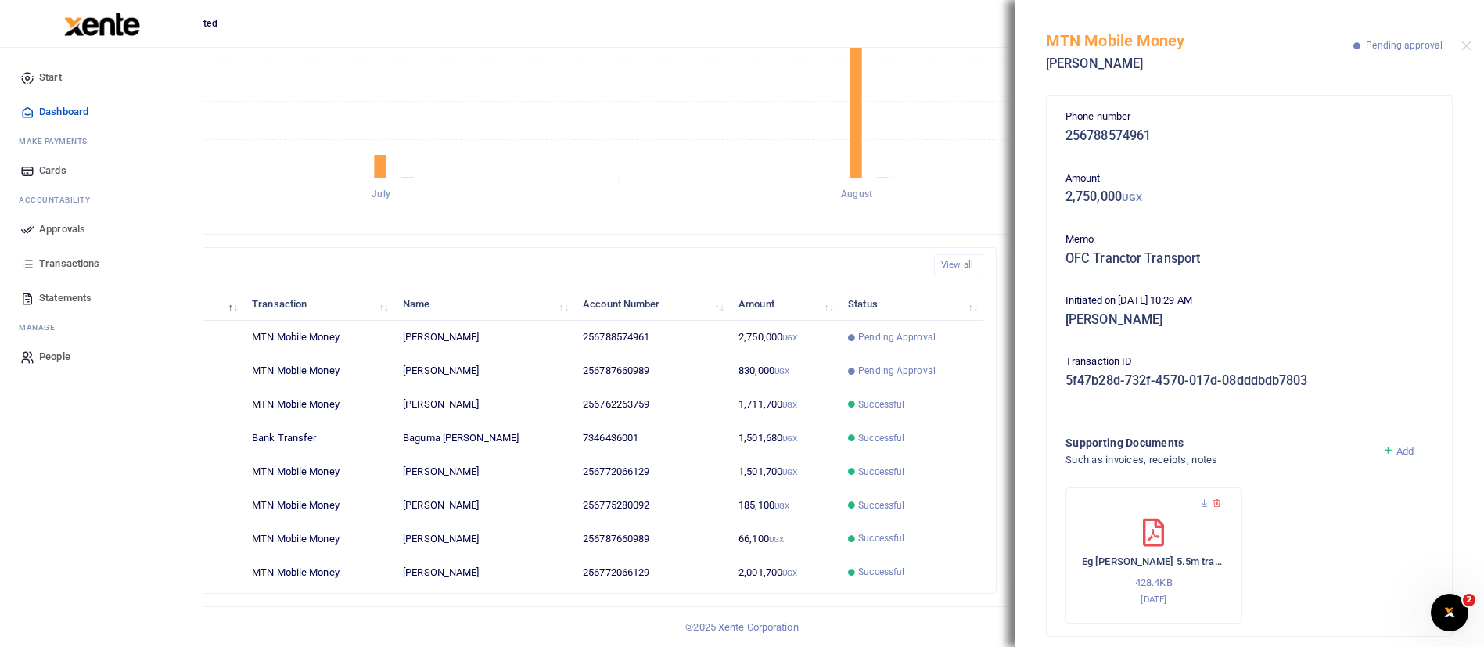
click at [75, 229] on span "Approvals" at bounding box center [62, 229] width 46 height 16
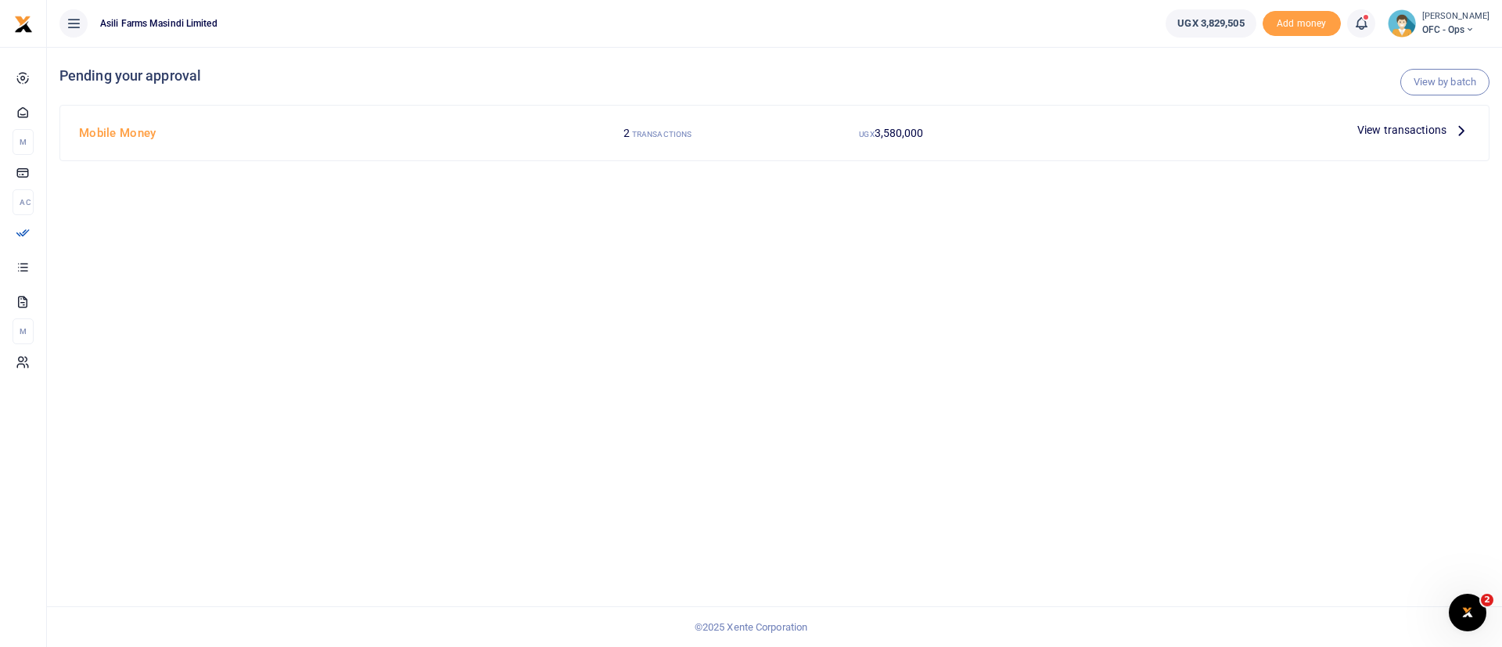
click at [1384, 128] on span "View transactions" at bounding box center [1401, 129] width 89 height 17
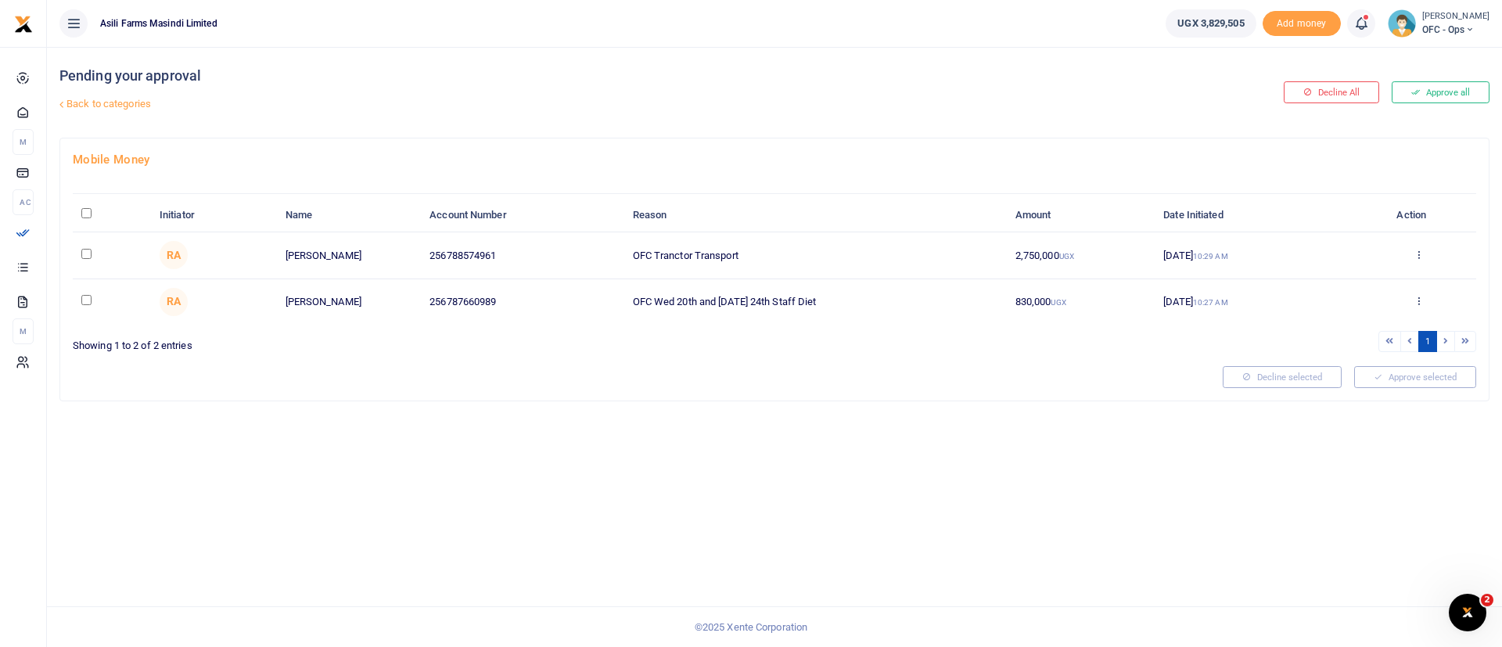
click at [88, 253] on input "checkbox" at bounding box center [86, 254] width 10 height 10
checkbox input "true"
click at [92, 300] on input "checkbox" at bounding box center [86, 300] width 10 height 10
checkbox input "true"
click at [1440, 380] on button "Approve selected (2)" at bounding box center [1409, 377] width 133 height 22
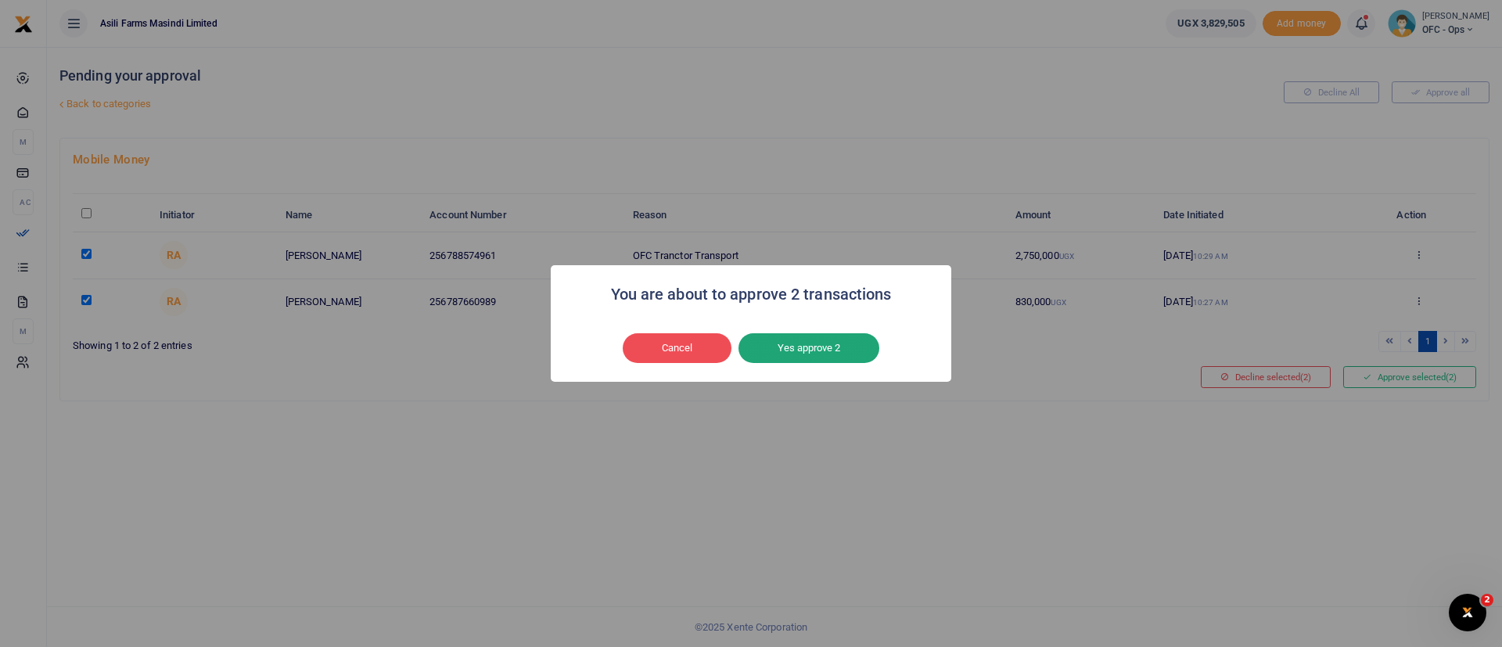
click at [843, 346] on button "Yes approve 2" at bounding box center [808, 348] width 141 height 30
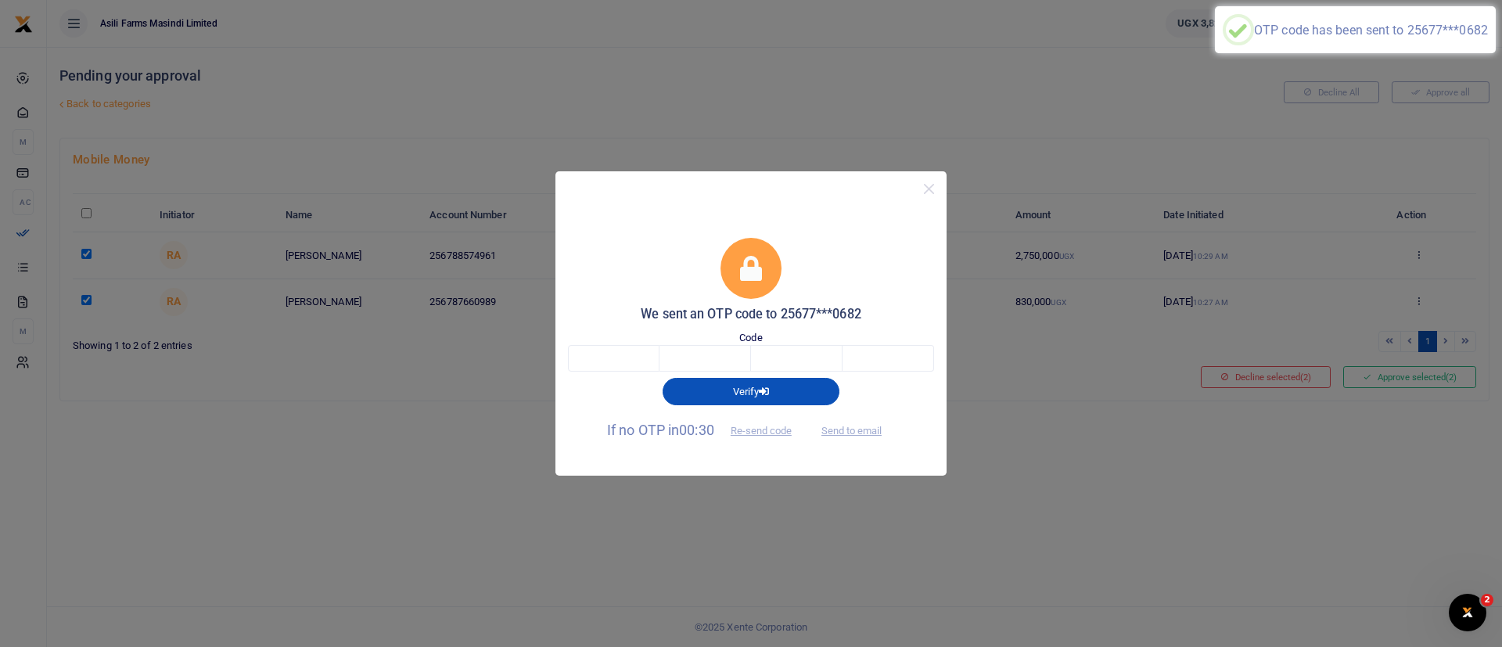
click at [640, 372] on div "Verify" at bounding box center [751, 388] width 379 height 33
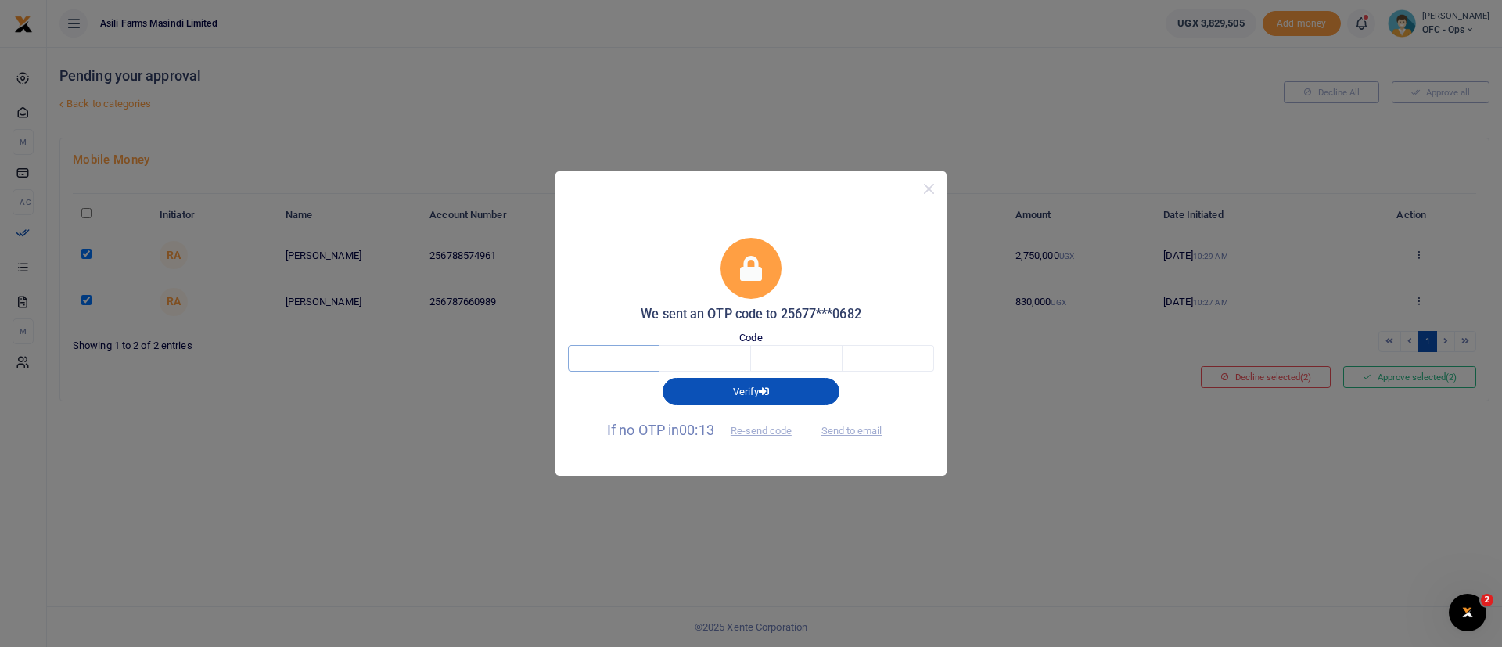
click at [619, 357] on input "text" at bounding box center [614, 358] width 92 height 27
type input "8"
type input "5"
type input "8"
type input "5"
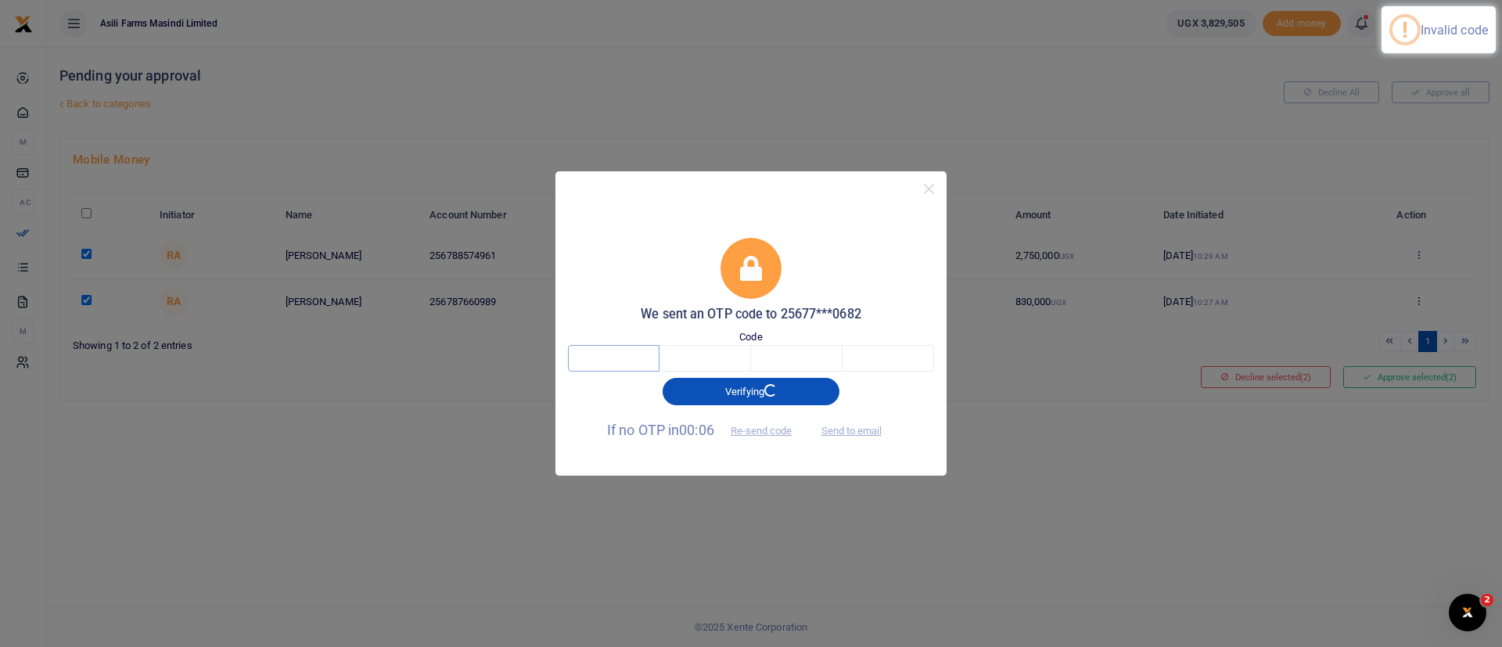
type input "8"
type input "5"
type input "8"
type input "4"
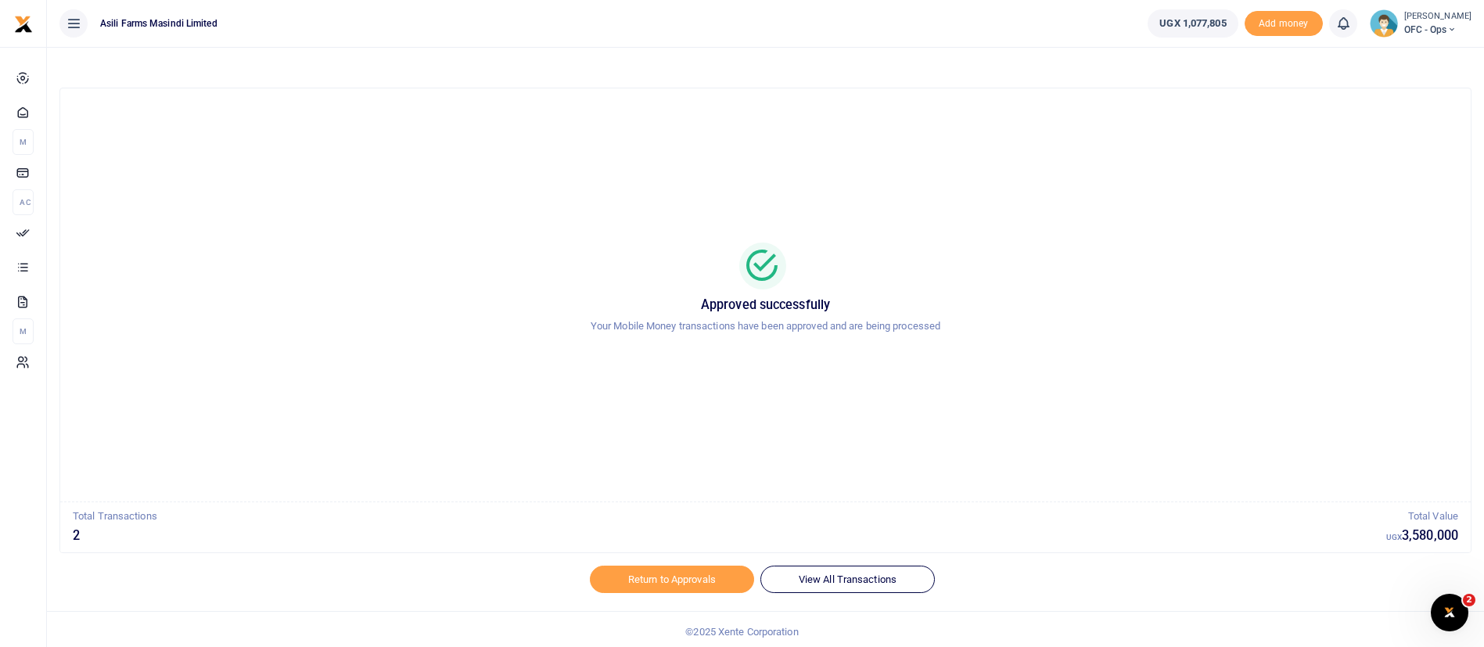
click at [1404, 31] on span "OFC - Ops" at bounding box center [1437, 30] width 67 height 14
click at [1391, 58] on link "Switch accounts" at bounding box center [1425, 57] width 124 height 22
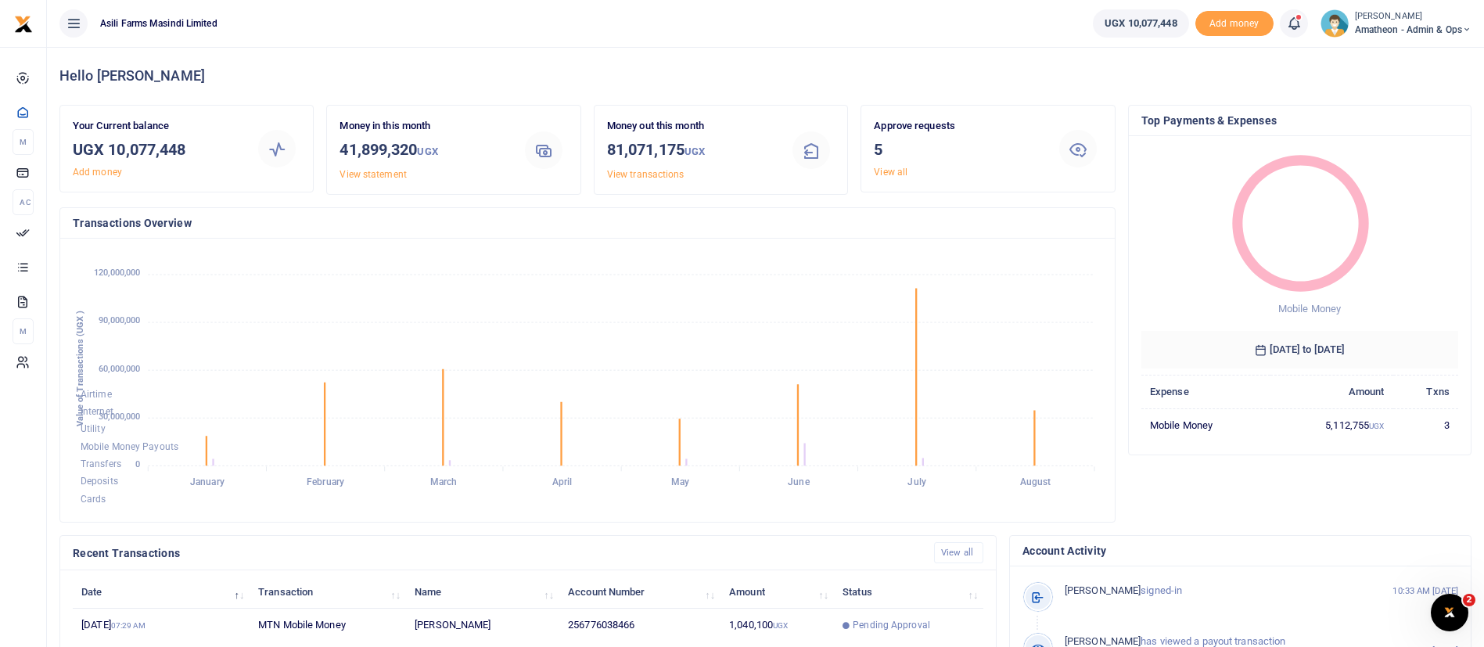
scroll to position [288, 0]
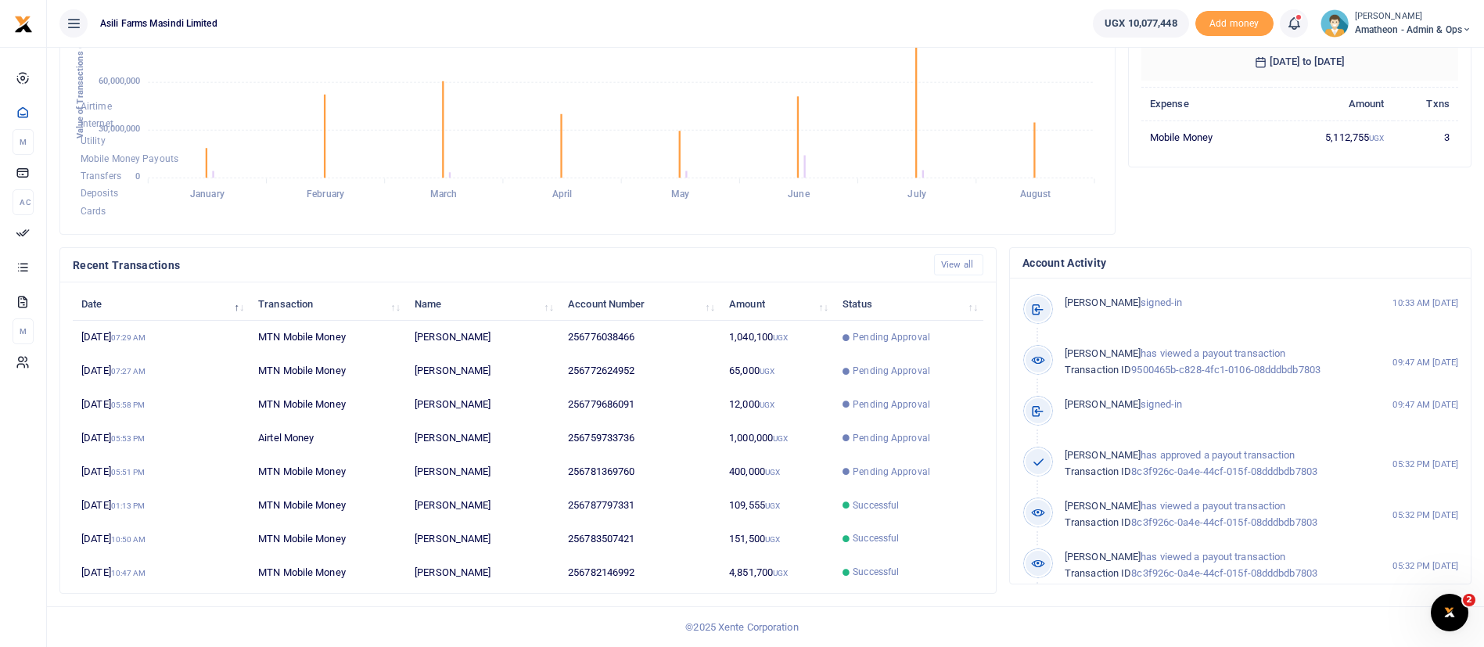
click at [518, 320] on th "Name" at bounding box center [482, 304] width 153 height 34
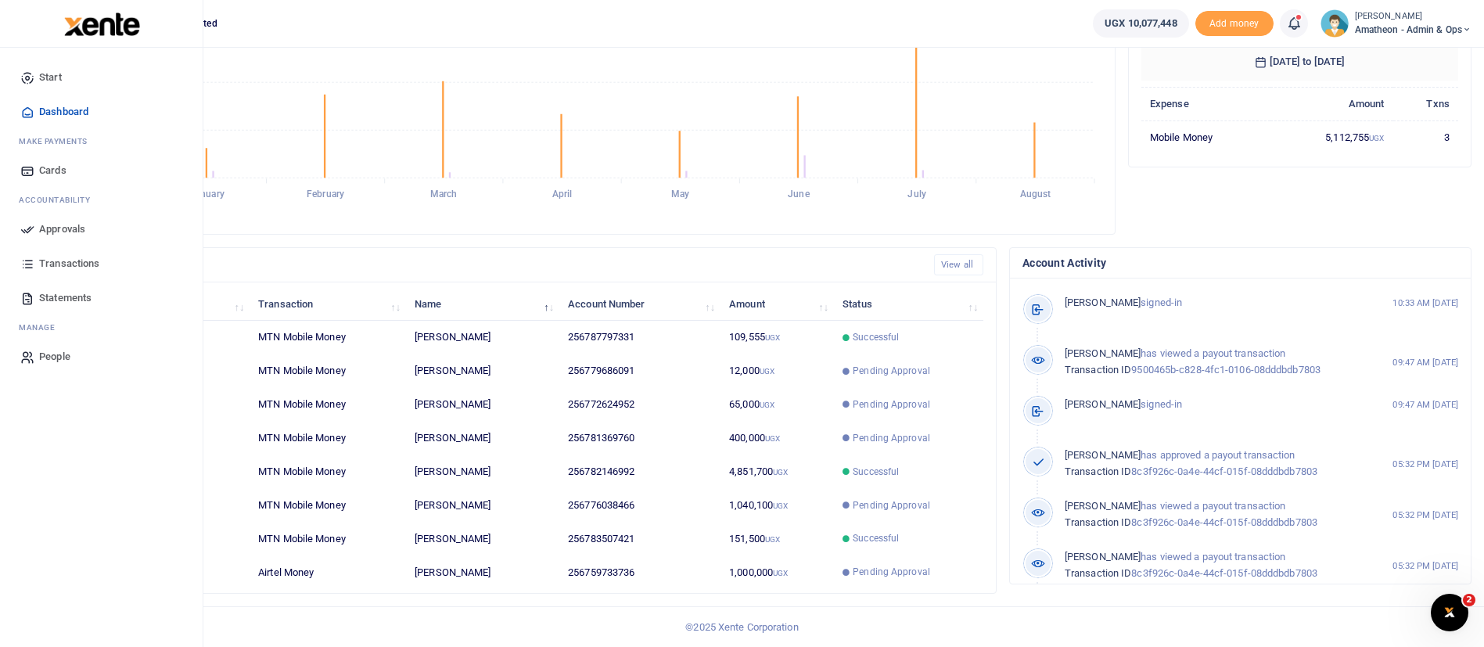
click at [61, 225] on span "Approvals" at bounding box center [62, 229] width 46 height 16
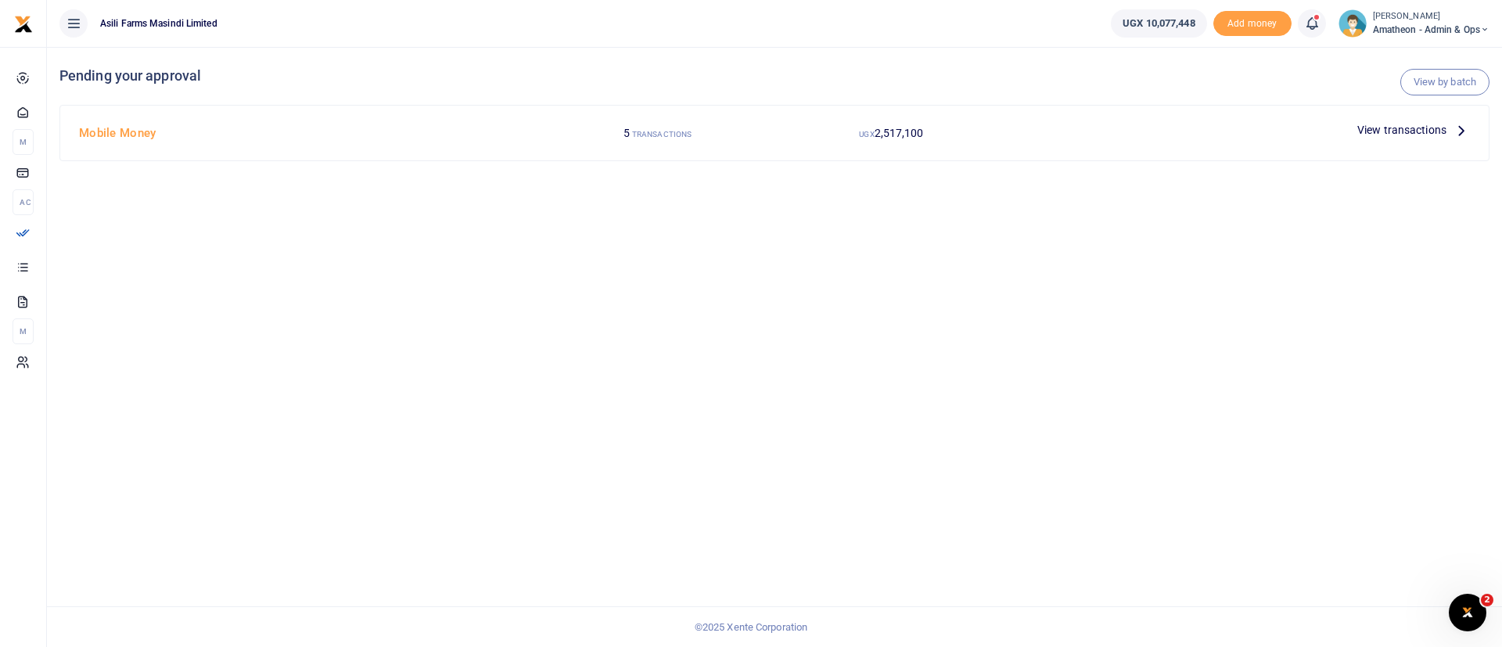
click at [1400, 133] on span "View transactions" at bounding box center [1401, 129] width 89 height 17
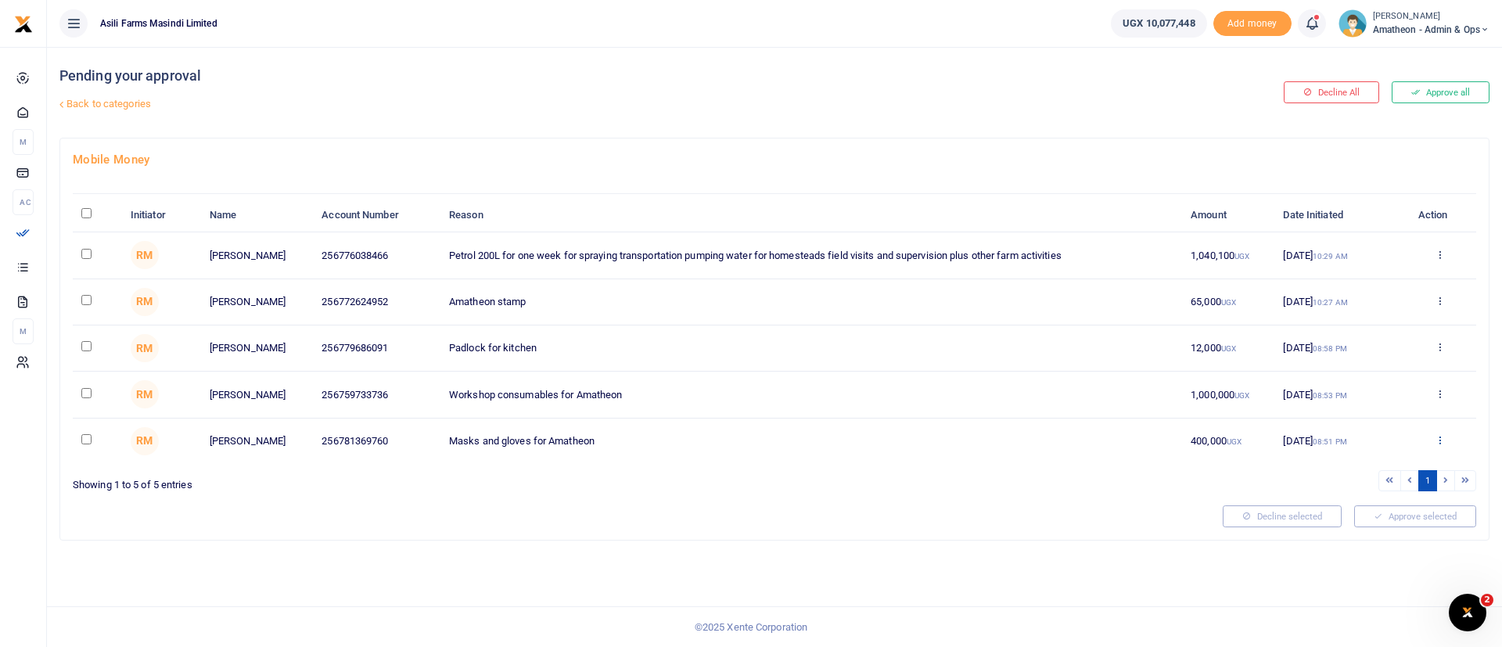
click at [1440, 435] on icon at bounding box center [1439, 439] width 10 height 11
click at [1359, 536] on link "Details" at bounding box center [1383, 536] width 124 height 22
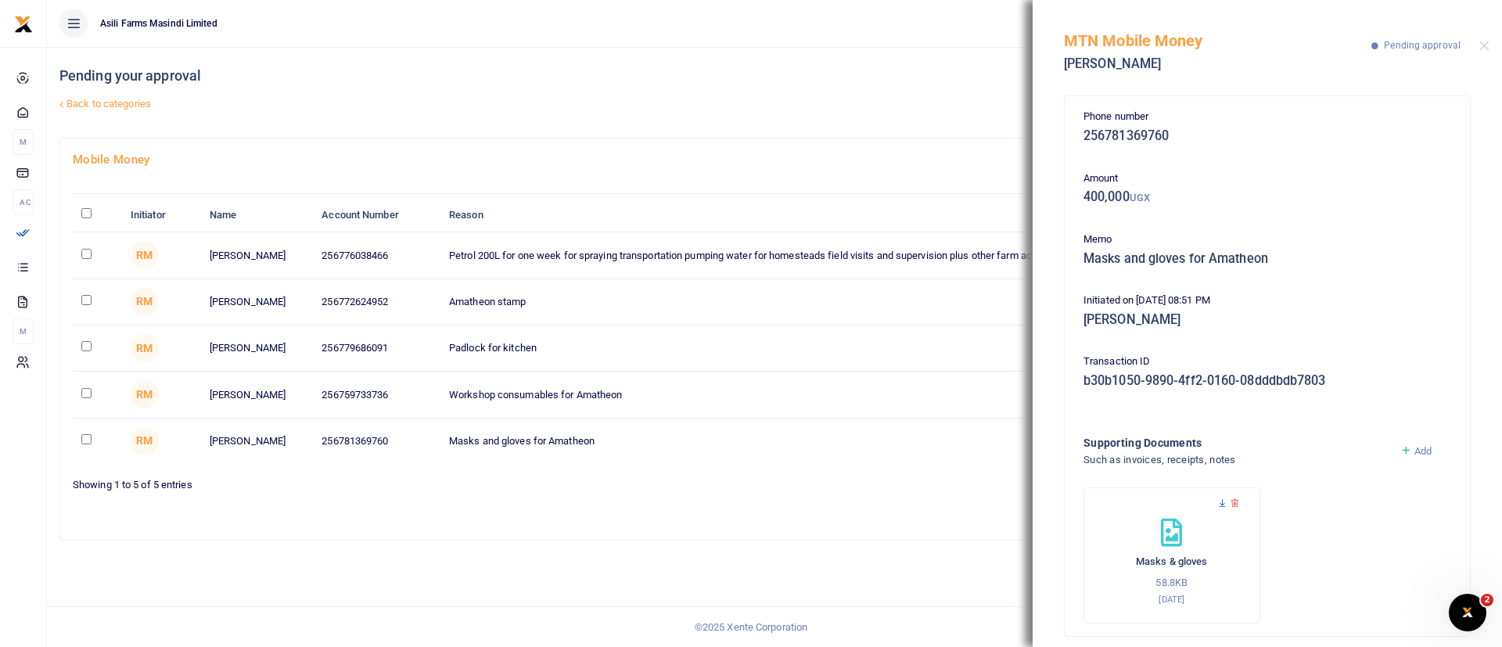
click at [1224, 500] on icon at bounding box center [1222, 503] width 10 height 10
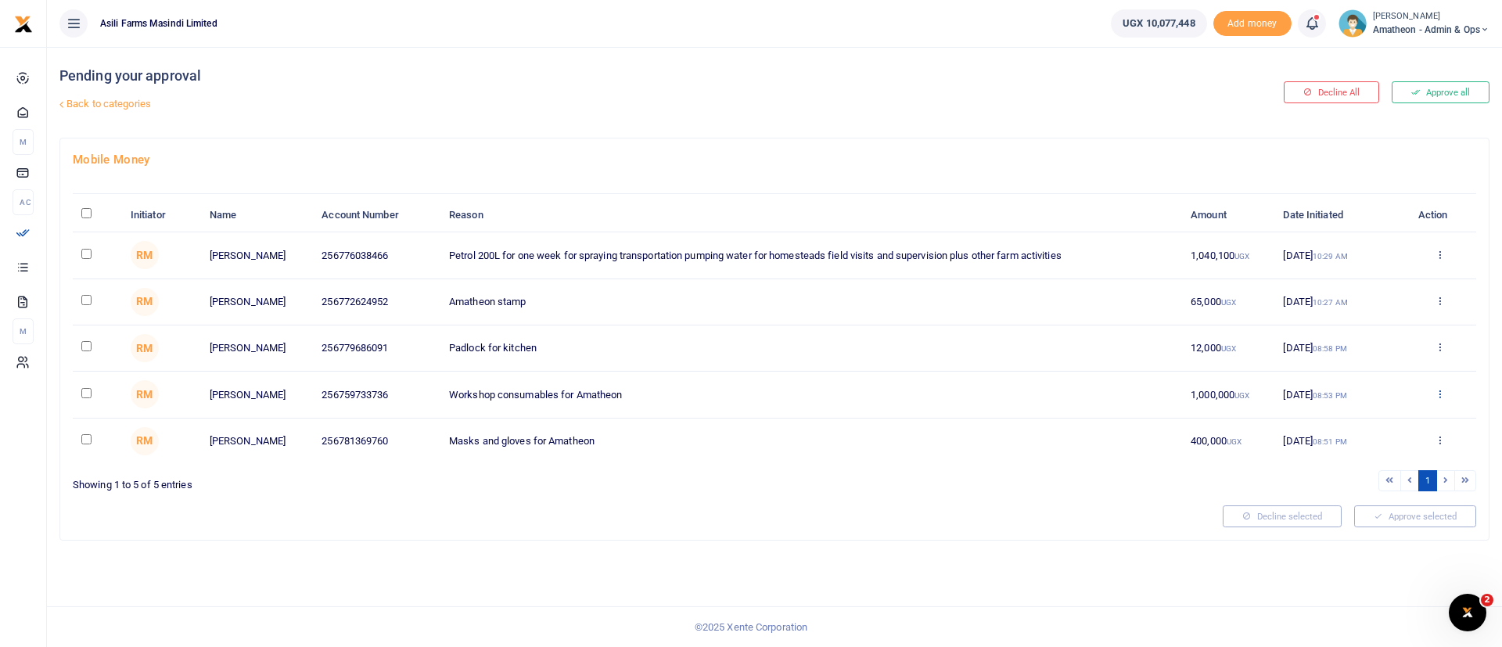
click at [1439, 391] on icon at bounding box center [1439, 393] width 10 height 11
click at [1348, 489] on link "Details" at bounding box center [1383, 489] width 124 height 22
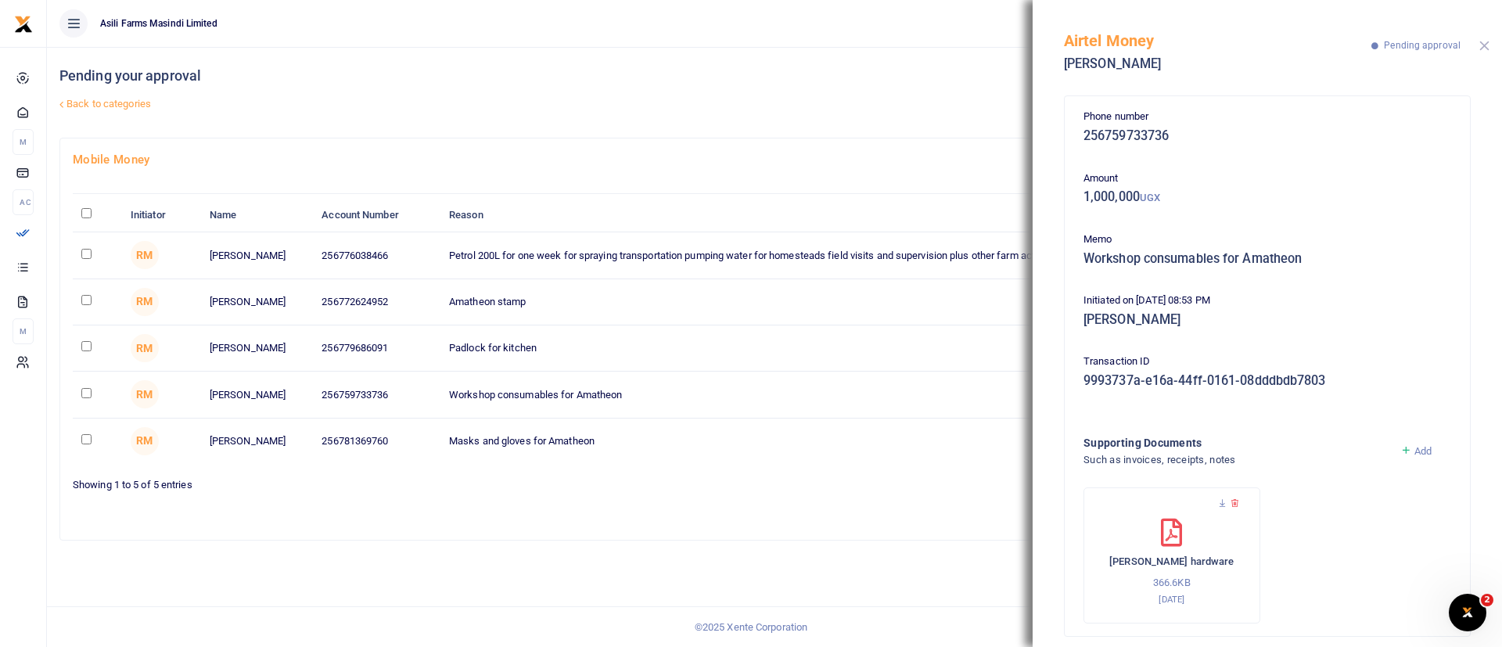
click at [1481, 49] on button "Close" at bounding box center [1484, 46] width 10 height 10
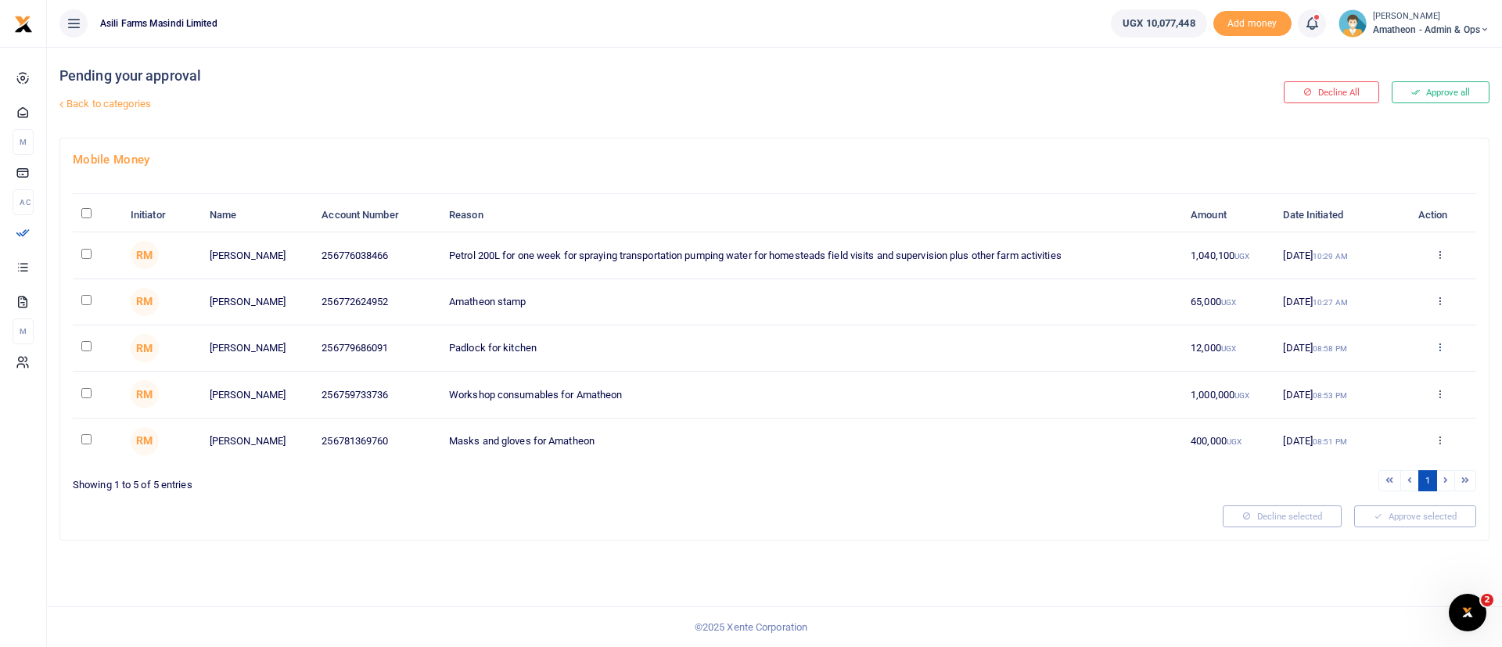
click at [1445, 348] on icon at bounding box center [1439, 346] width 10 height 11
click at [1388, 433] on link "Details" at bounding box center [1383, 443] width 124 height 22
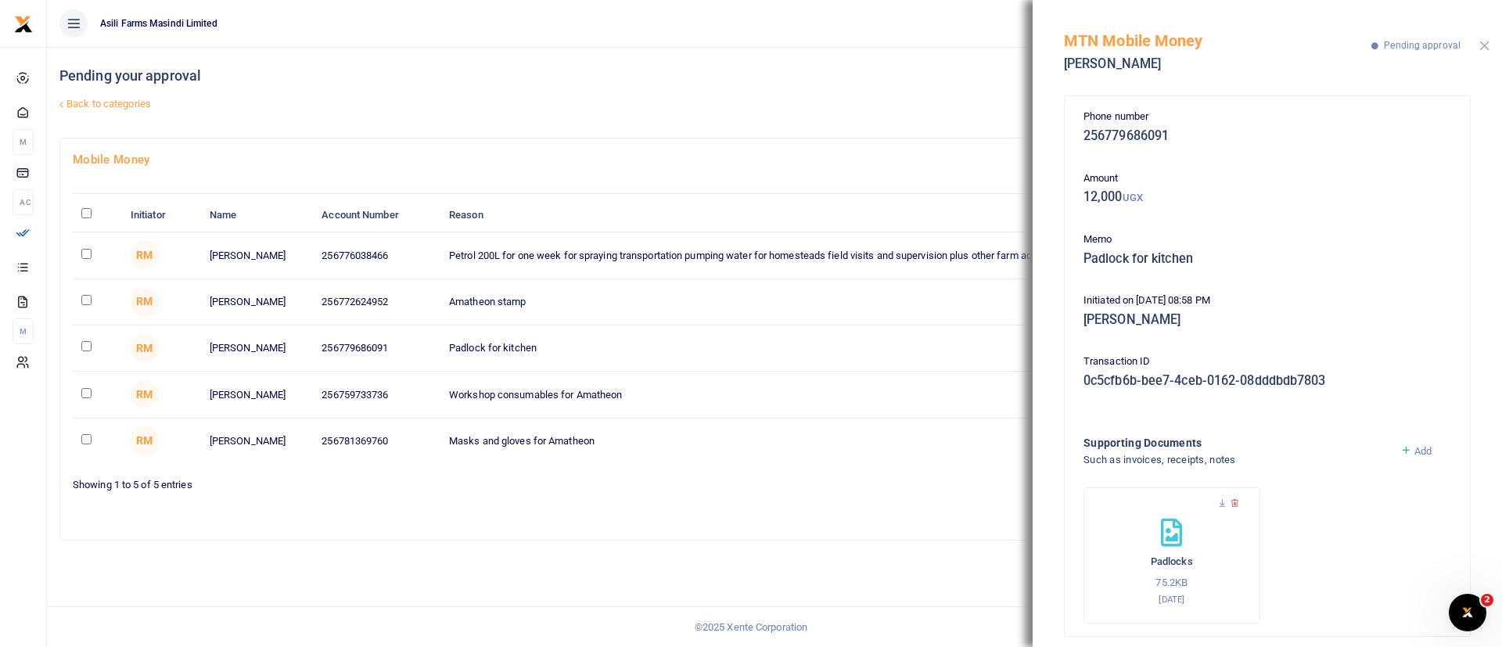
click at [1485, 49] on button "Close" at bounding box center [1484, 46] width 10 height 10
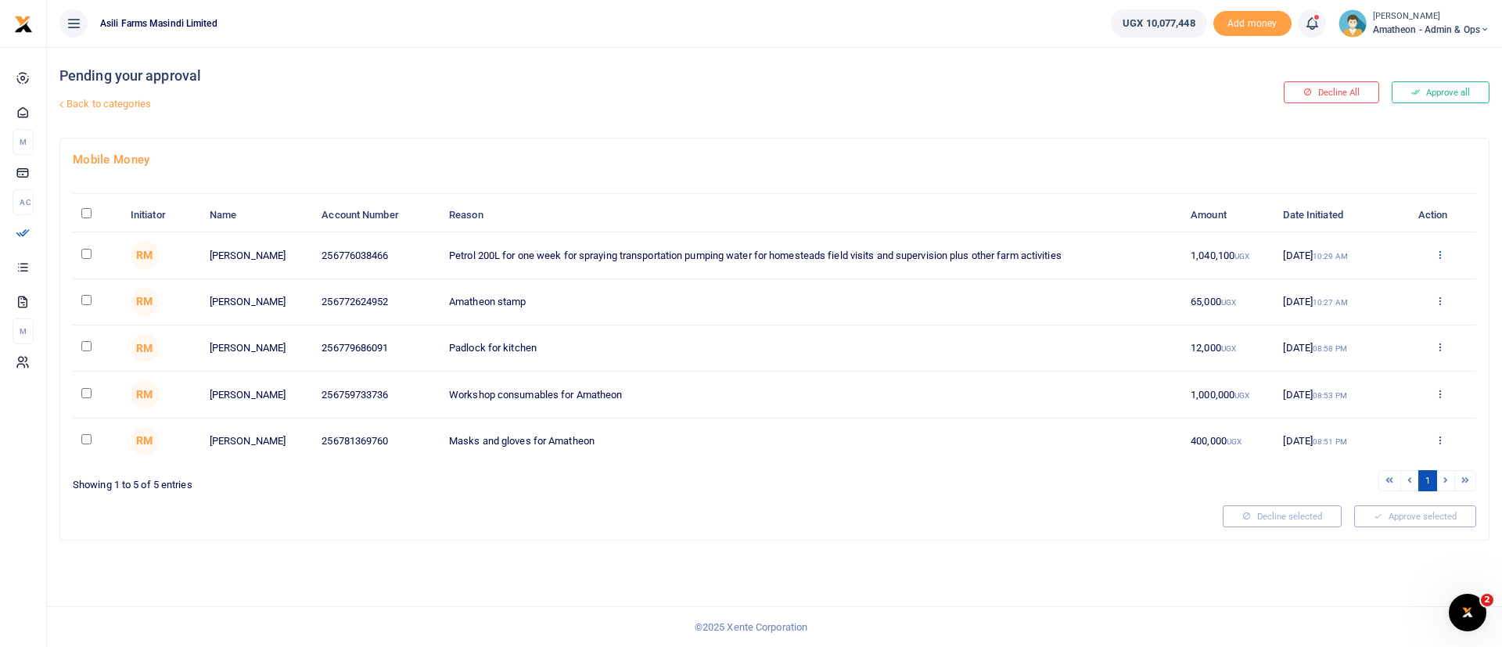
click at [1442, 254] on icon at bounding box center [1439, 254] width 10 height 11
click at [1397, 354] on link "Details" at bounding box center [1383, 350] width 124 height 22
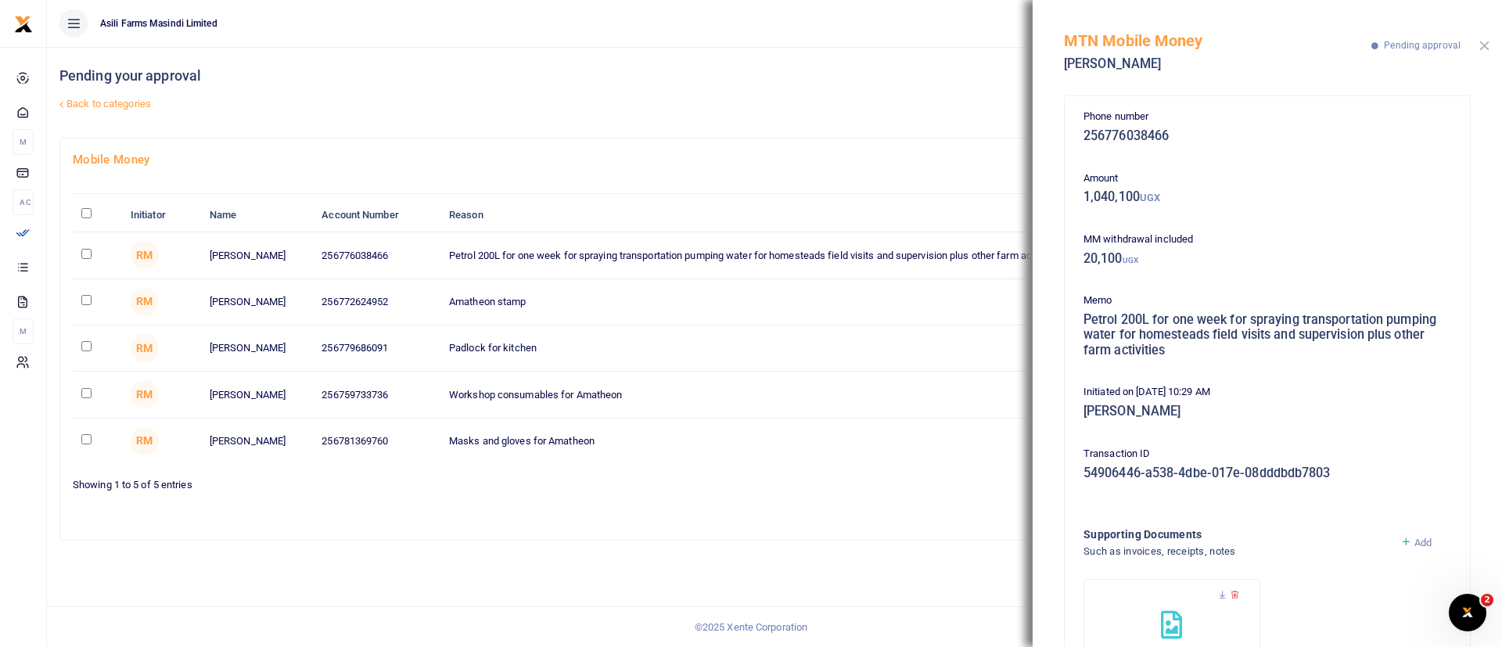
click at [1484, 45] on button "Close" at bounding box center [1484, 46] width 10 height 10
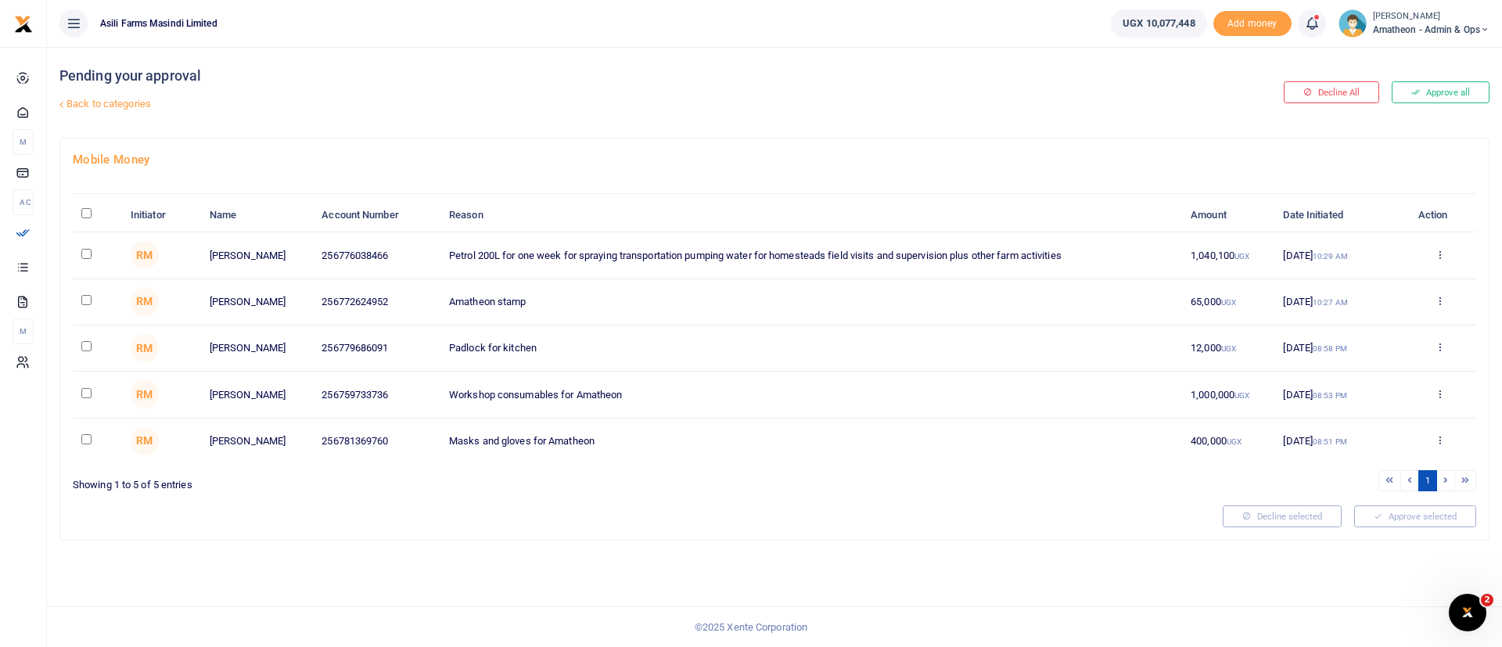
click at [84, 211] on input "\a \a : activate to sort column descending" at bounding box center [86, 213] width 10 height 10
checkbox input "true"
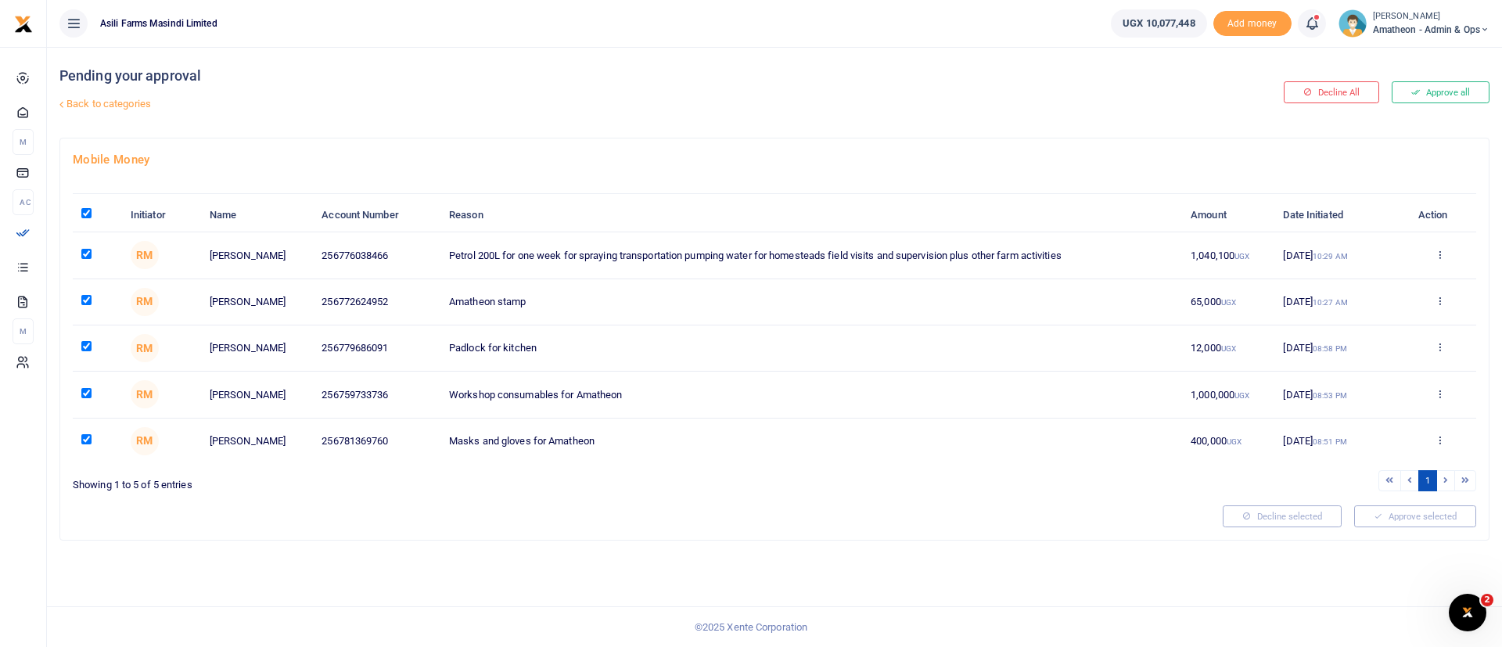
checkbox input "true"
click at [1423, 516] on button "Approve selected (5)" at bounding box center [1409, 516] width 133 height 22
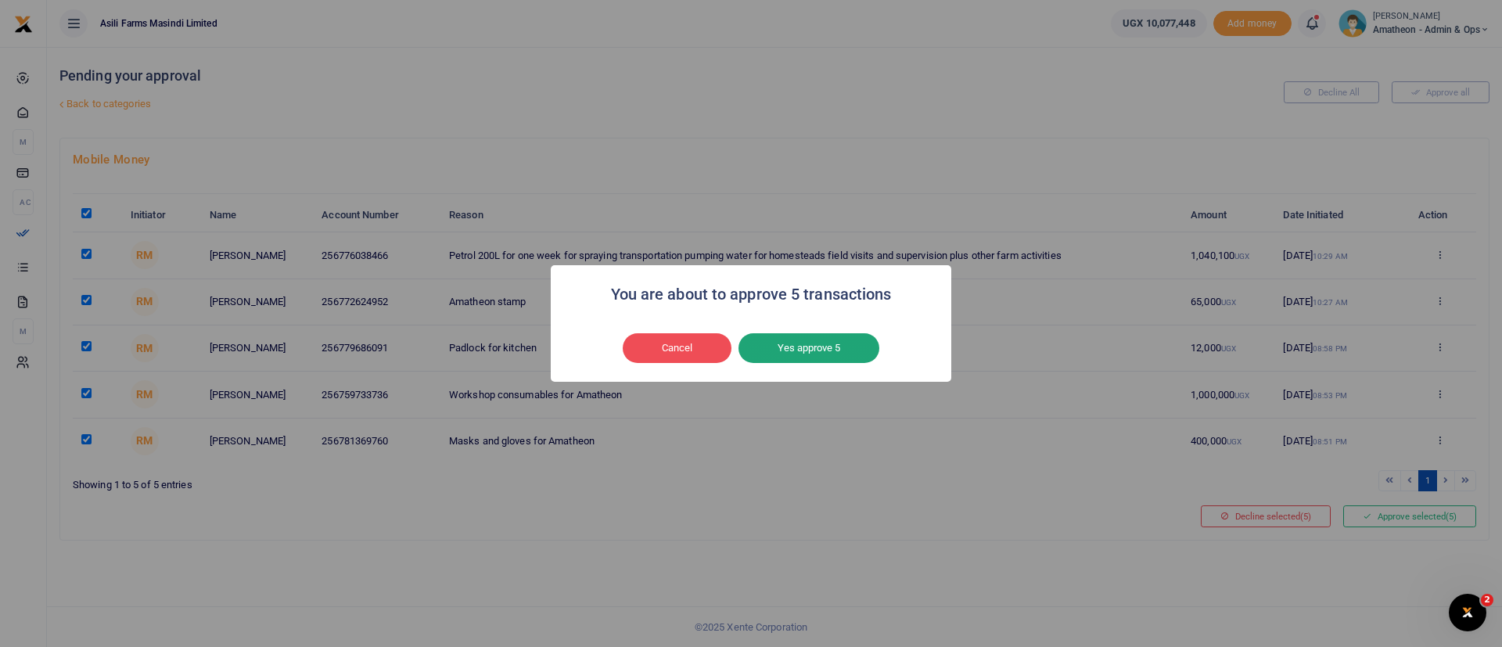
click at [864, 346] on button "Yes approve 5" at bounding box center [808, 348] width 141 height 30
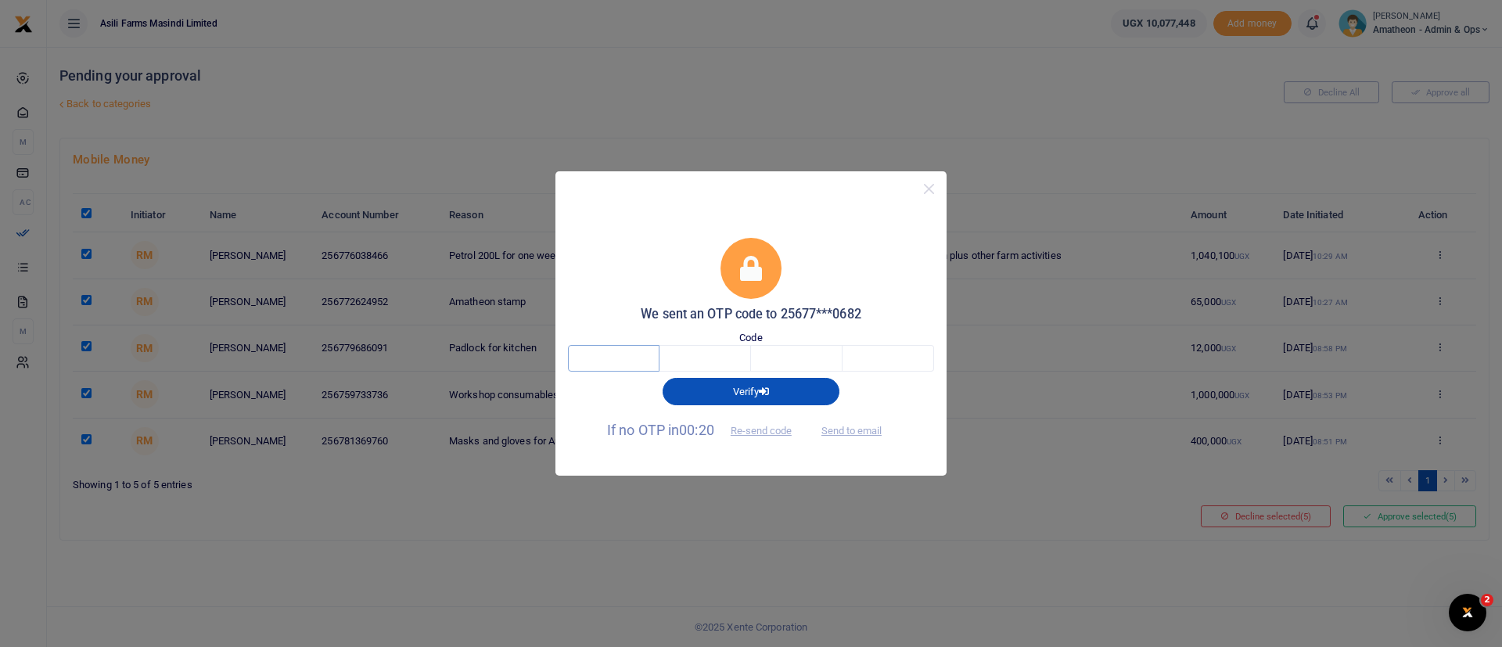
click at [615, 356] on input "text" at bounding box center [614, 358] width 92 height 27
type input "8"
type input "5"
type input "9"
type input "4"
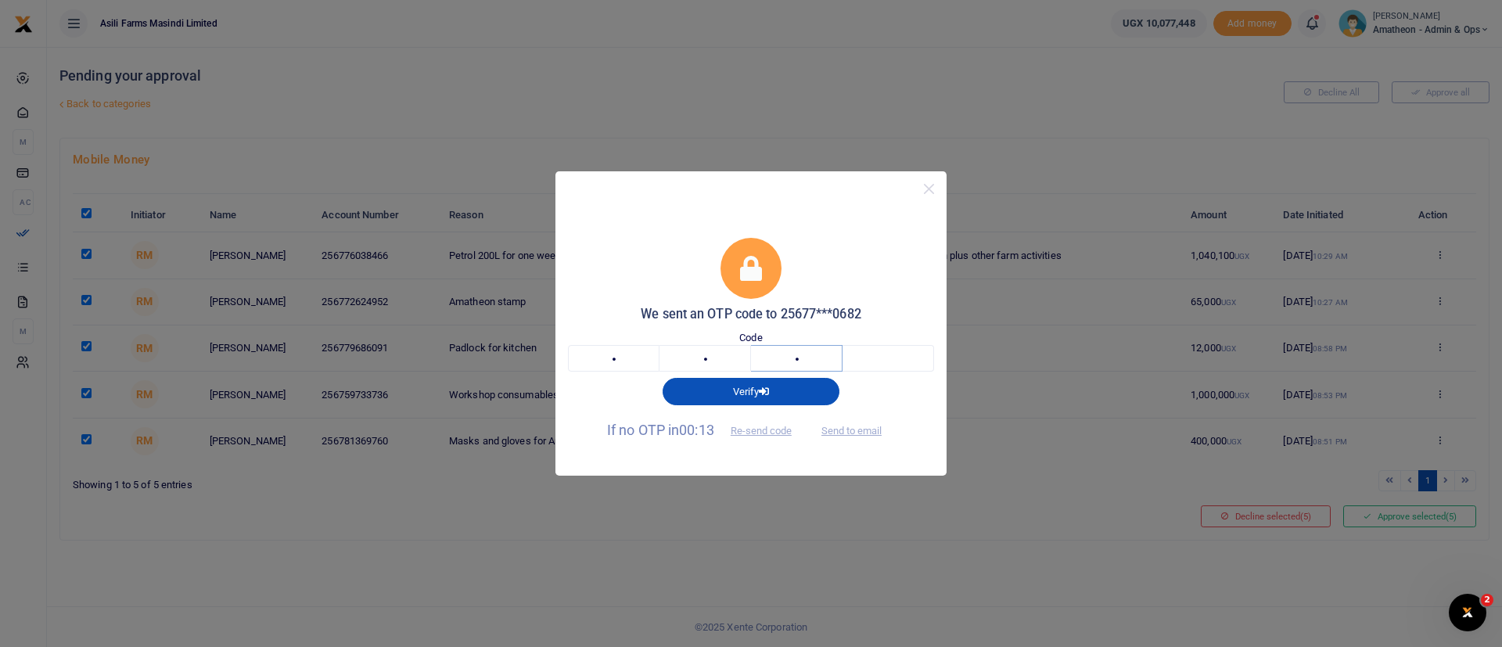
type input "2"
type input "4"
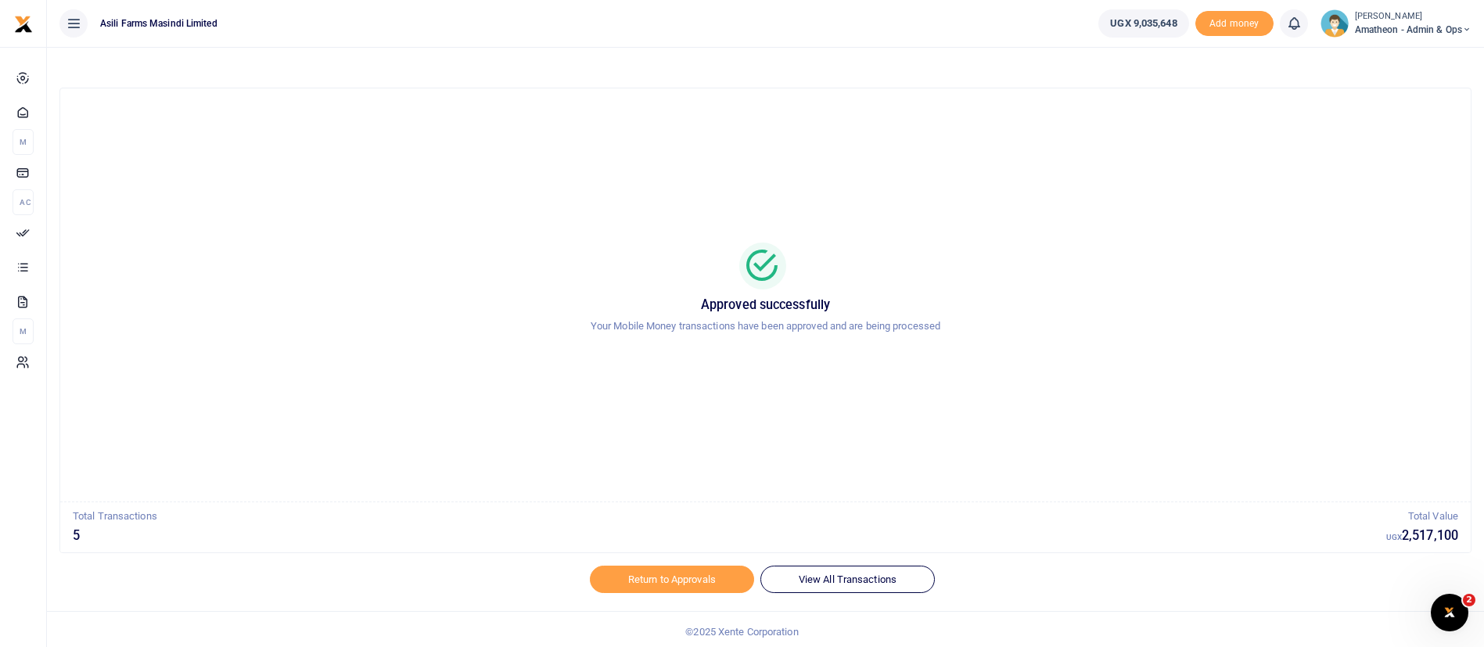
click at [1387, 27] on span "Amatheon - Admin & Ops" at bounding box center [1413, 30] width 117 height 14
